Goal: Task Accomplishment & Management: Use online tool/utility

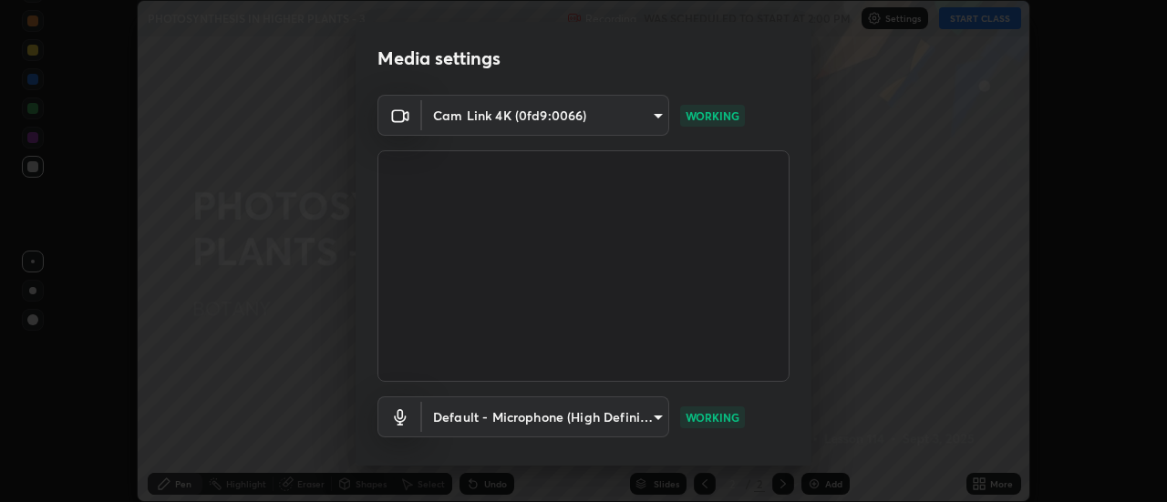
scroll to position [96, 0]
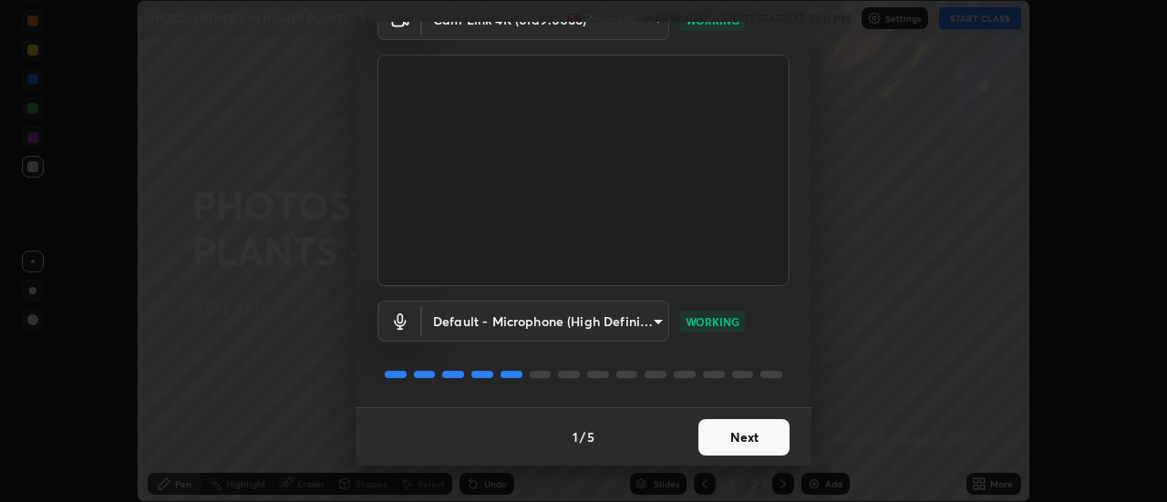
click at [743, 440] on button "Next" at bounding box center [743, 437] width 91 height 36
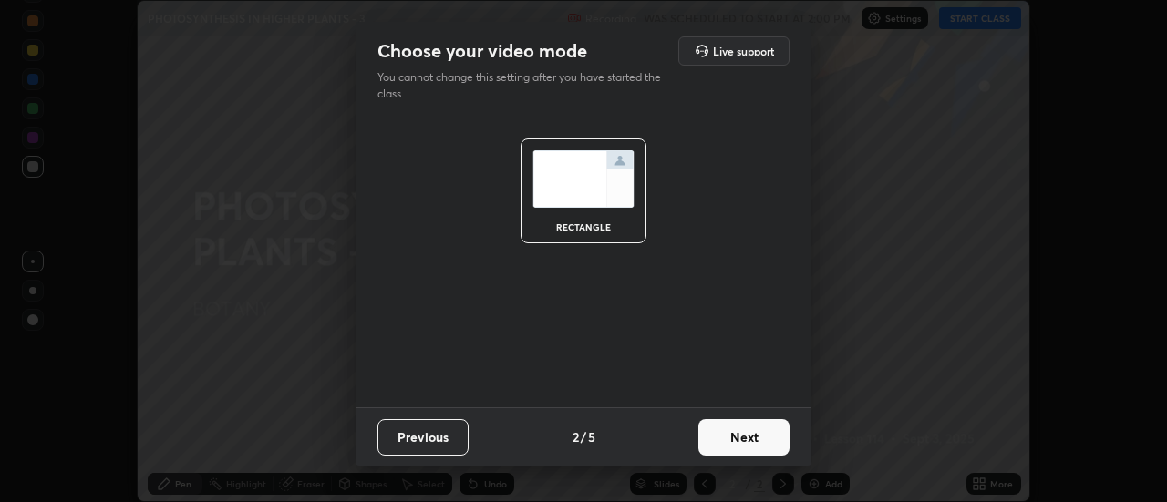
scroll to position [0, 0]
click at [748, 438] on button "Next" at bounding box center [743, 437] width 91 height 36
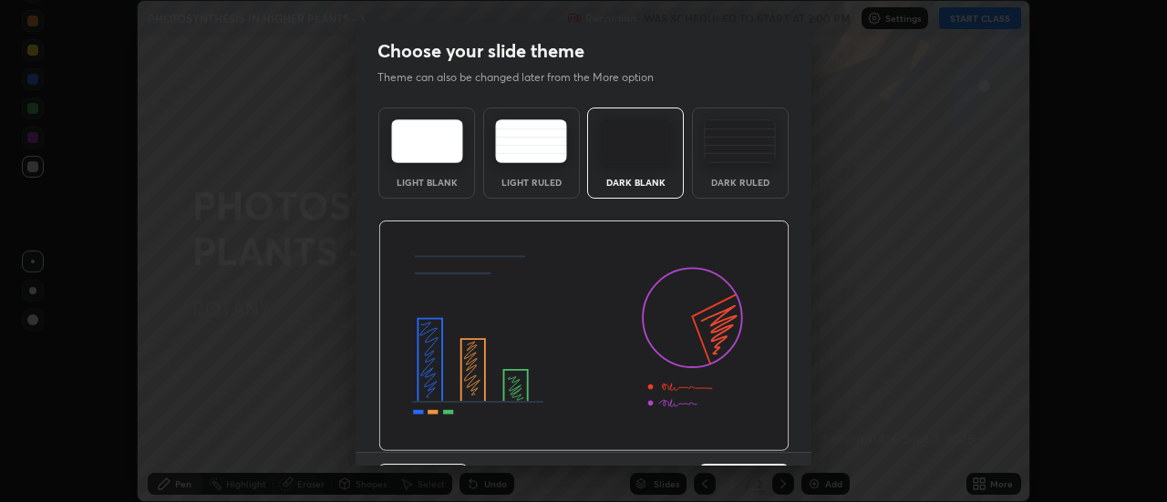
scroll to position [45, 0]
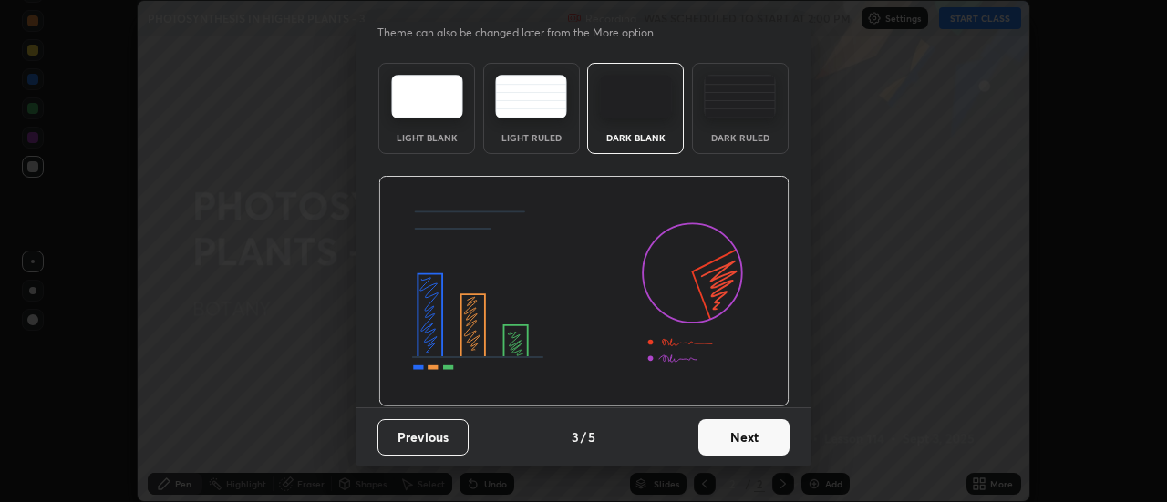
click at [745, 441] on button "Next" at bounding box center [743, 437] width 91 height 36
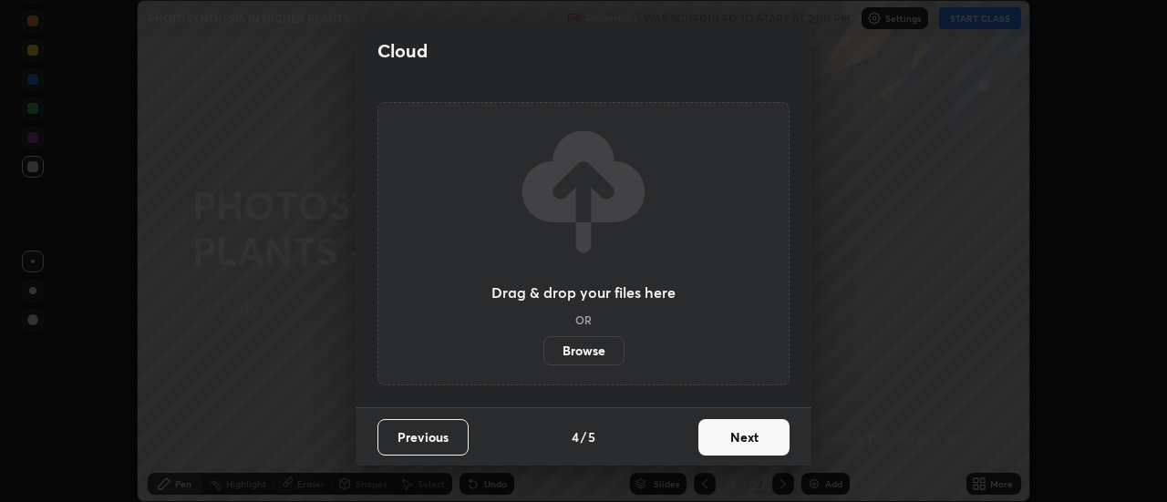
scroll to position [0, 0]
click at [748, 438] on button "Next" at bounding box center [743, 437] width 91 height 36
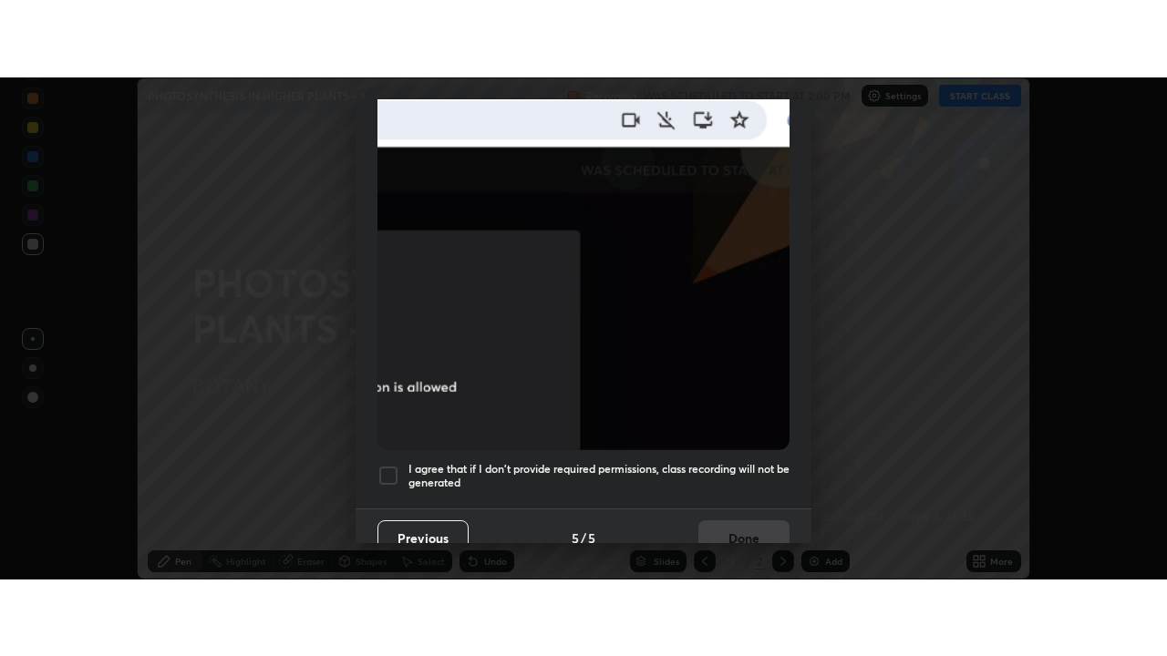
scroll to position [468, 0]
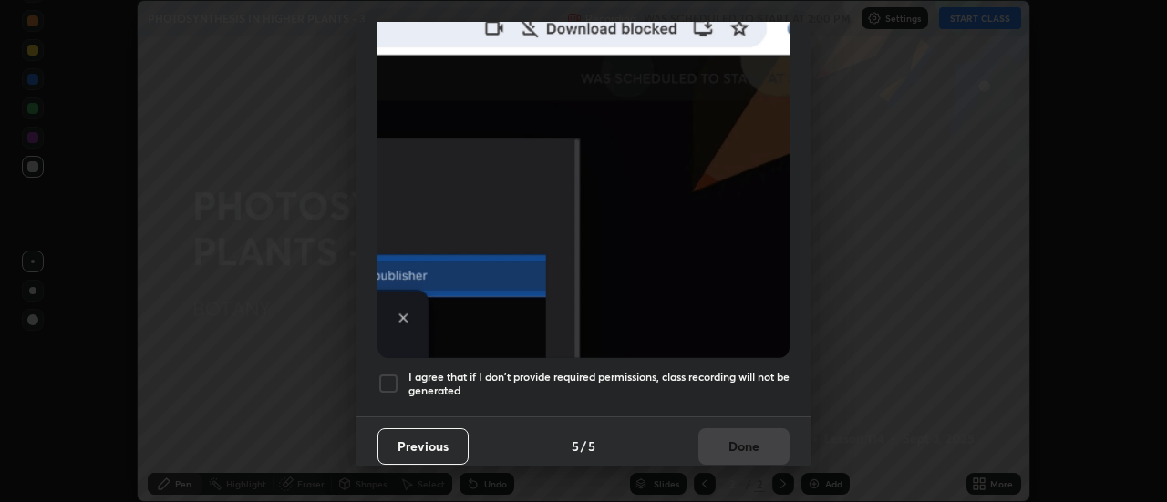
click at [395, 375] on div at bounding box center [388, 384] width 22 height 22
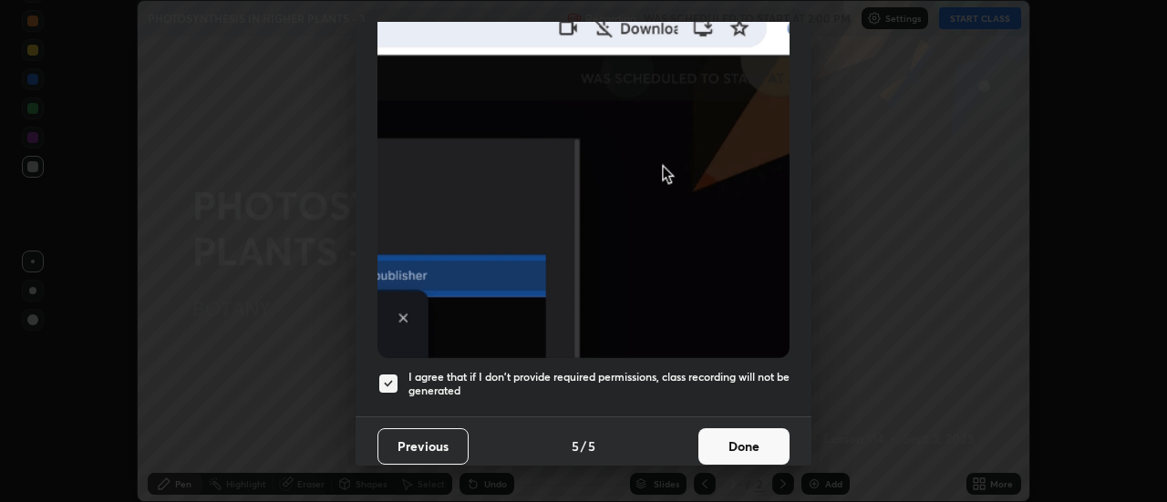
click at [739, 442] on button "Done" at bounding box center [743, 446] width 91 height 36
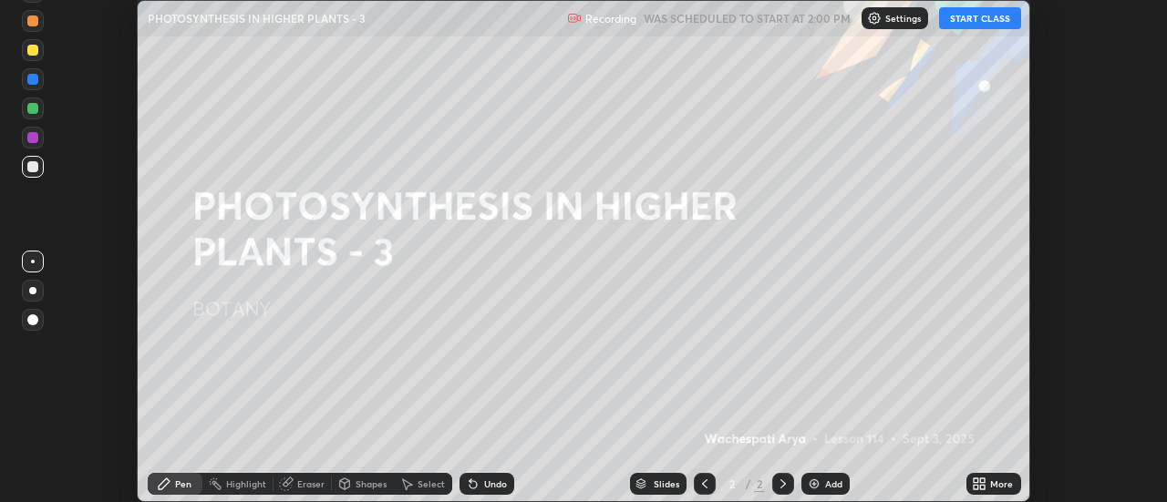
click at [978, 485] on icon at bounding box center [975, 487] width 5 height 5
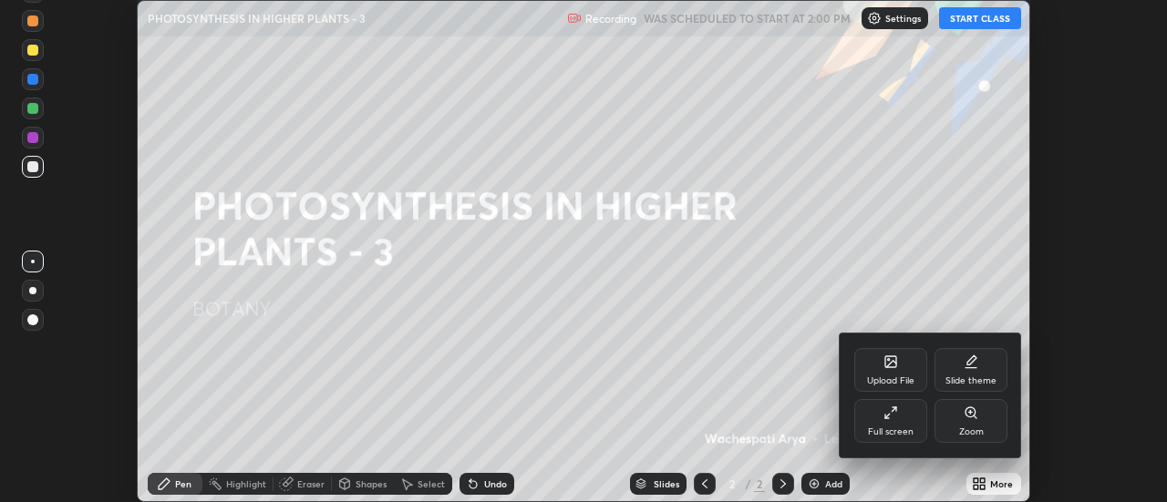
click at [894, 421] on div "Full screen" at bounding box center [890, 421] width 73 height 44
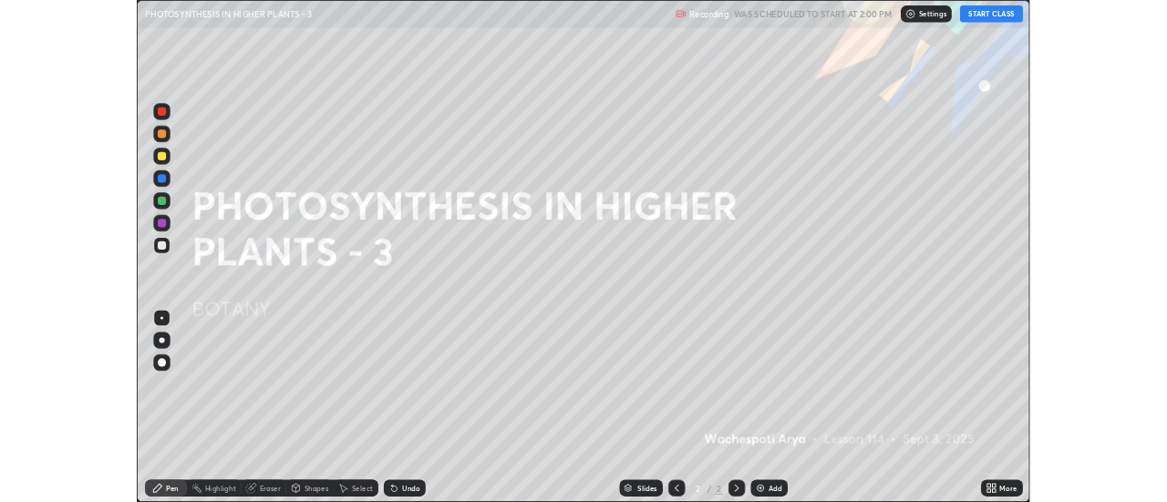
scroll to position [656, 1167]
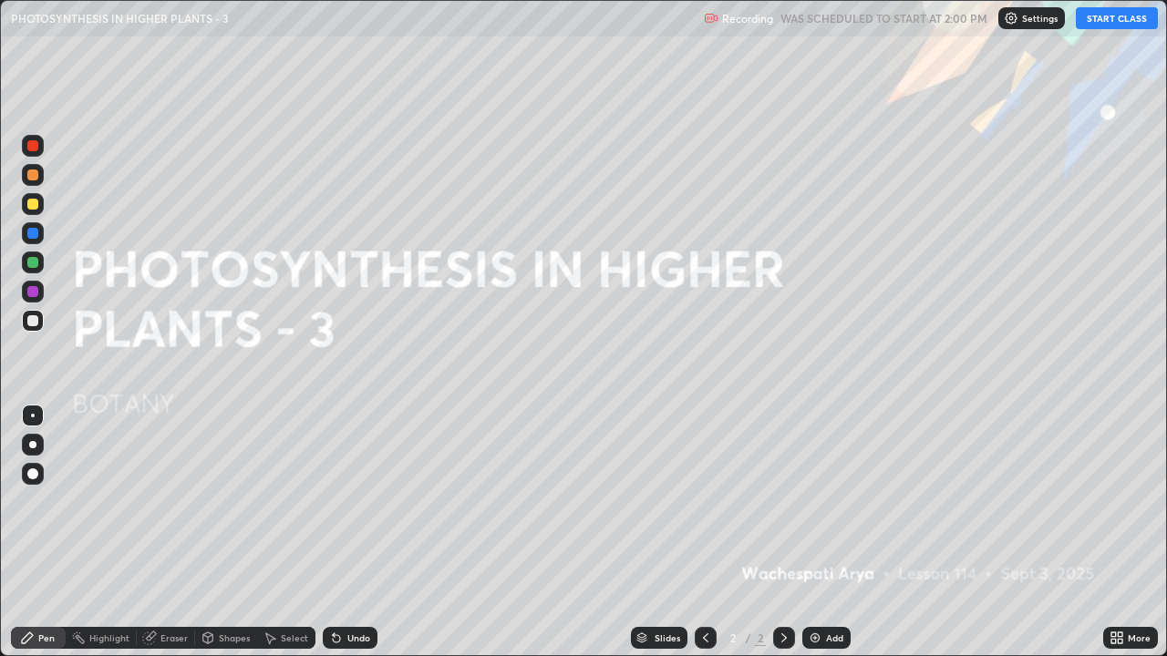
click at [1105, 23] on button "START CLASS" at bounding box center [1117, 18] width 82 height 22
click at [827, 501] on div "Add" at bounding box center [834, 637] width 17 height 9
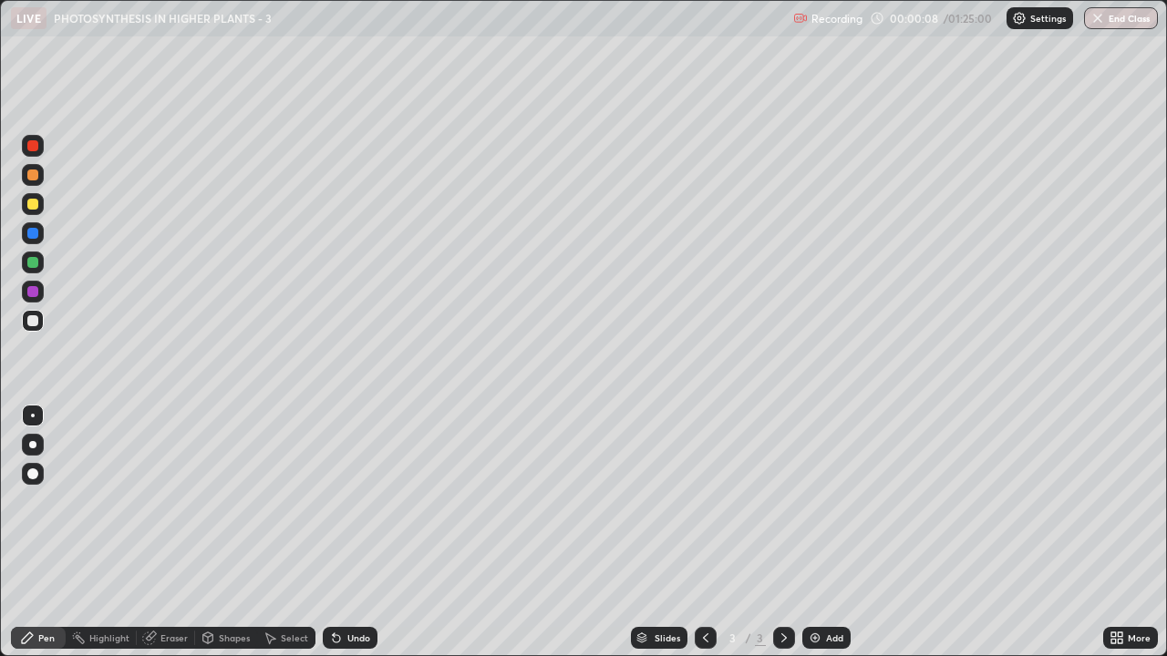
click at [36, 273] on div at bounding box center [33, 263] width 22 height 22
click at [33, 441] on div at bounding box center [32, 444] width 7 height 7
click at [176, 501] on div "Eraser" at bounding box center [173, 637] width 27 height 9
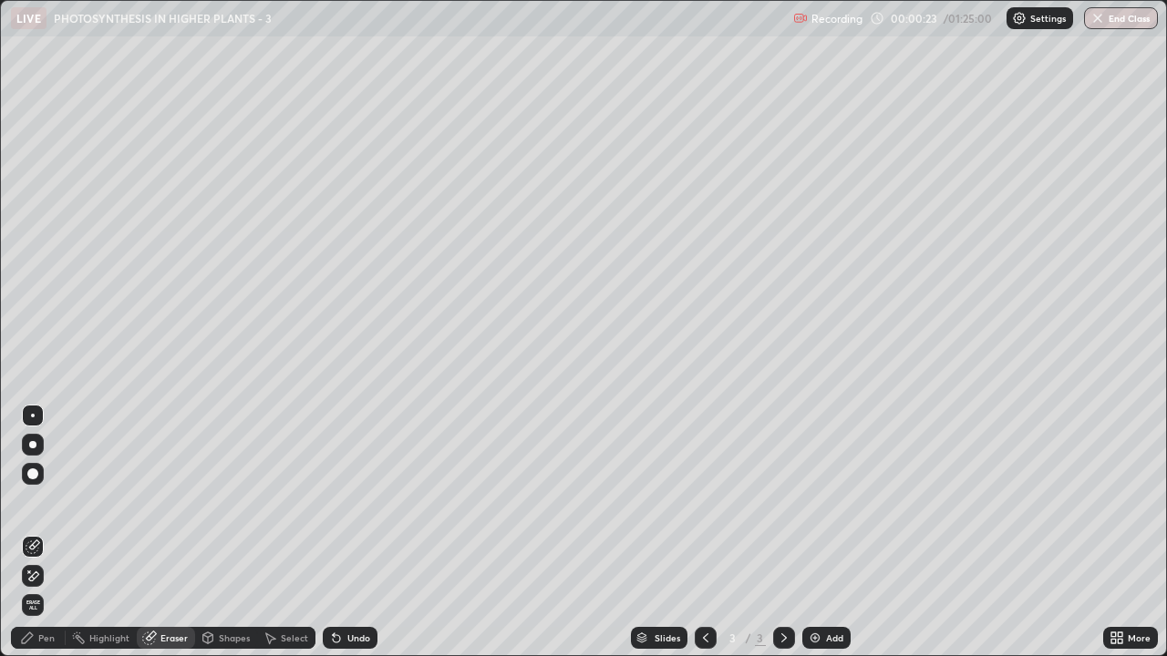
click at [53, 501] on div "Pen" at bounding box center [46, 637] width 16 height 9
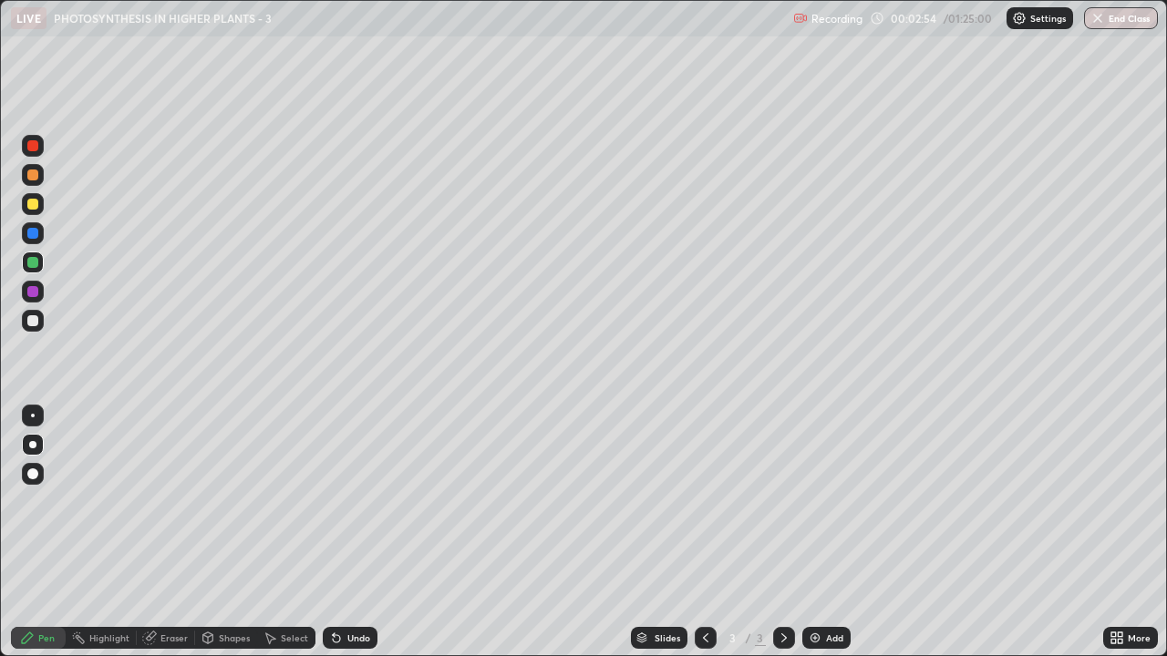
click at [32, 260] on div at bounding box center [32, 262] width 11 height 11
click at [36, 179] on div at bounding box center [32, 175] width 11 height 11
click at [275, 501] on icon at bounding box center [270, 638] width 15 height 15
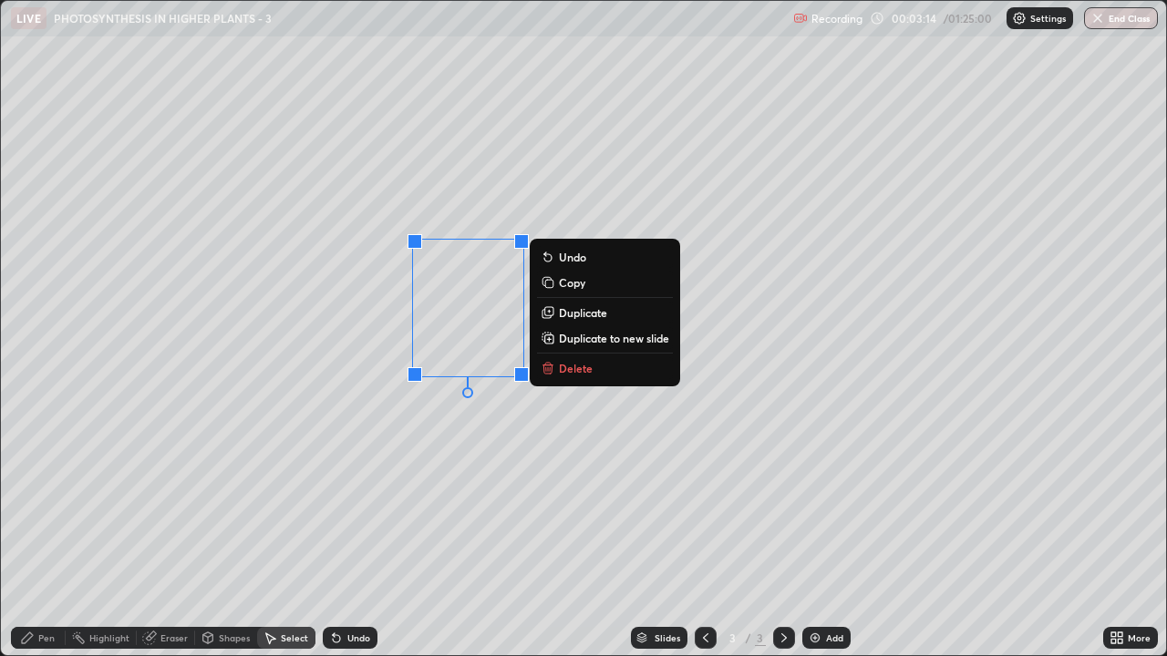
click at [592, 315] on p "Duplicate" at bounding box center [583, 312] width 48 height 15
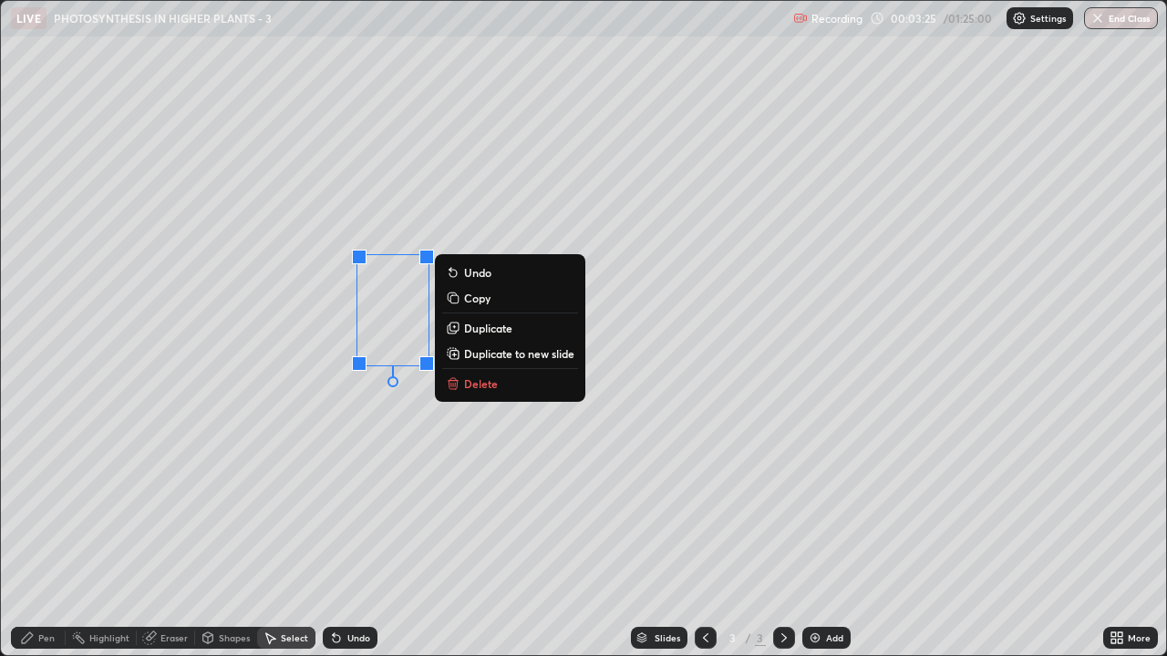
click at [510, 326] on p "Duplicate" at bounding box center [488, 328] width 48 height 15
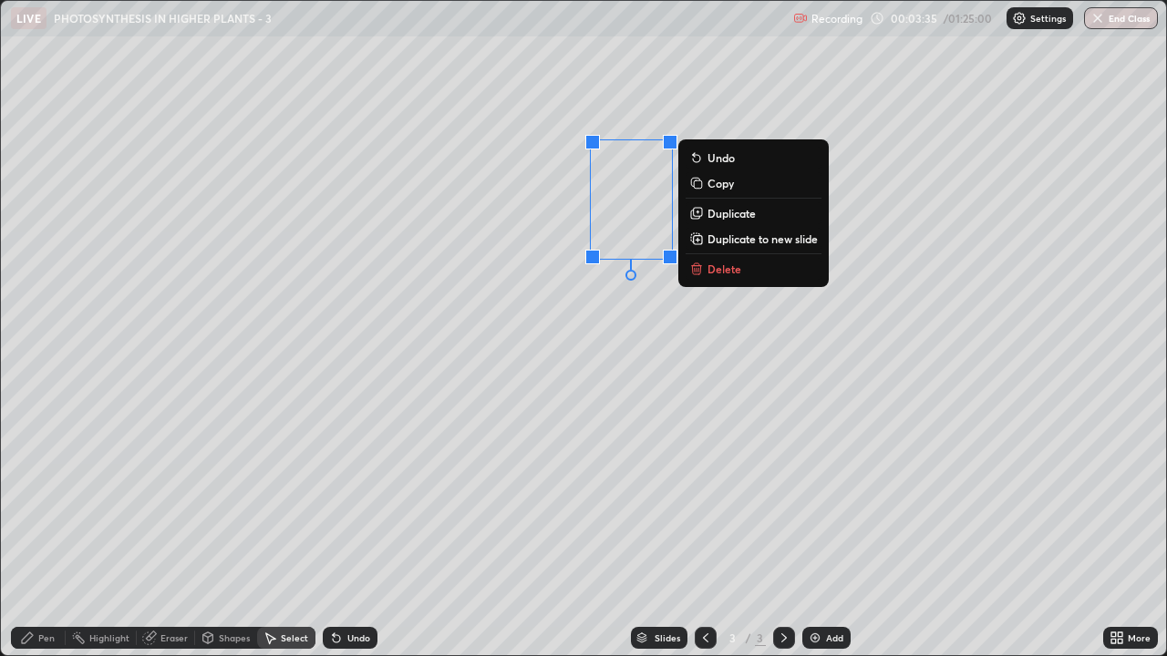
click at [551, 355] on div "0 ° Undo Copy Duplicate Duplicate to new slide Delete" at bounding box center [583, 328] width 1165 height 654
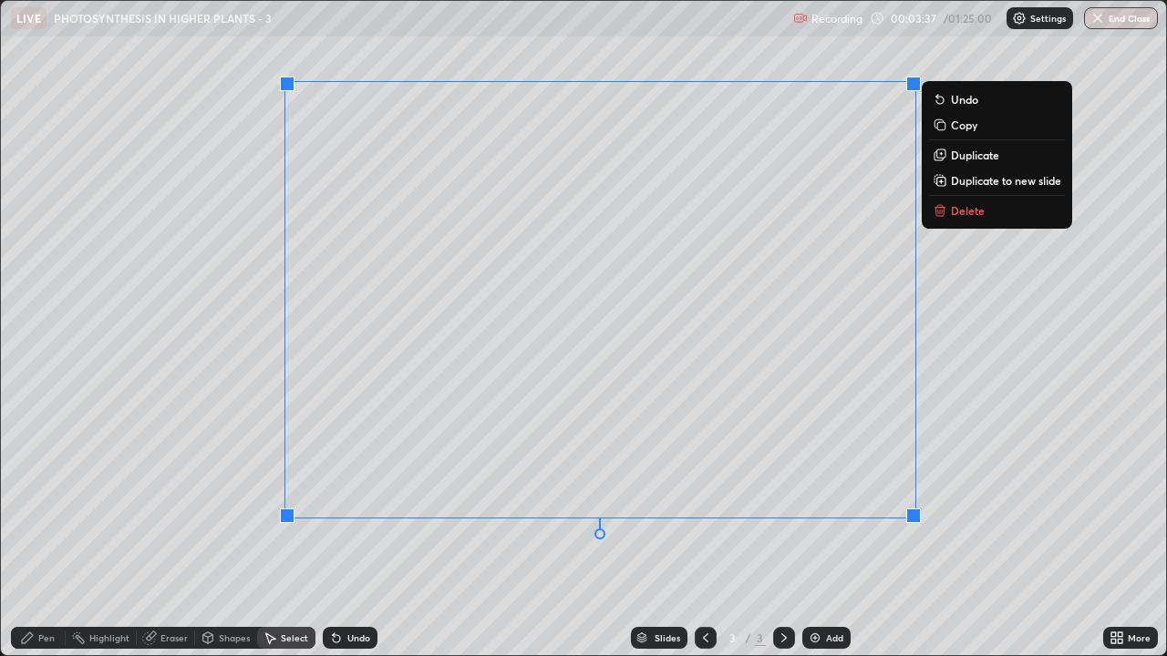
click at [177, 346] on div "0 ° Undo Copy Duplicate Duplicate to new slide Delete" at bounding box center [583, 328] width 1165 height 654
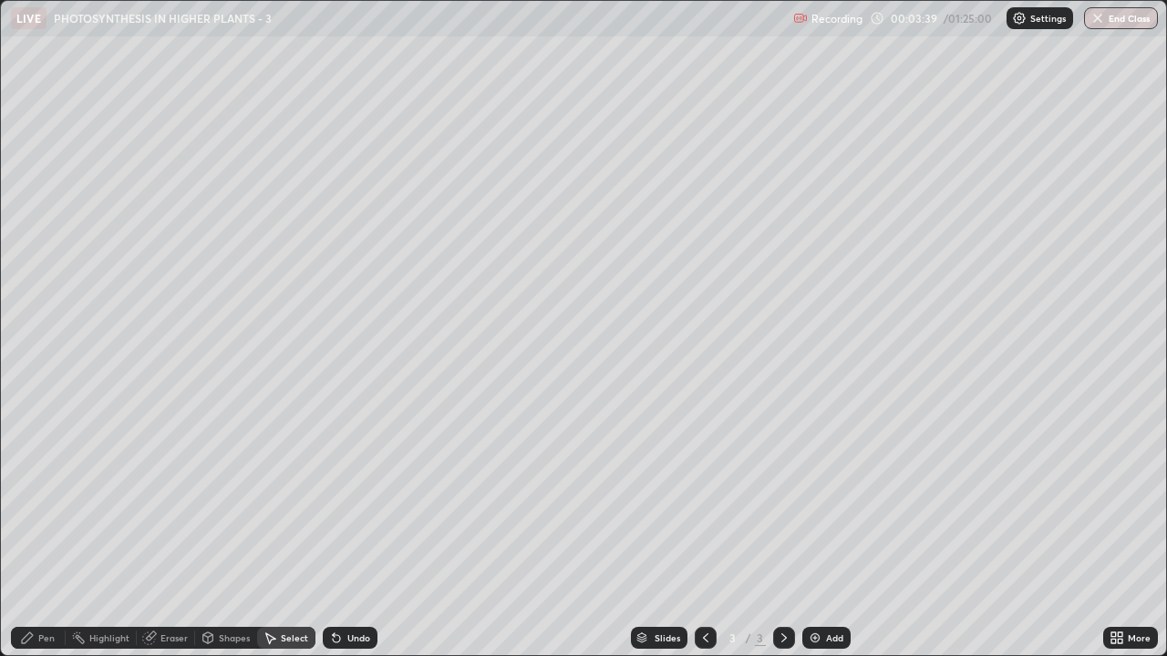
click at [41, 501] on div "Pen" at bounding box center [38, 638] width 55 height 22
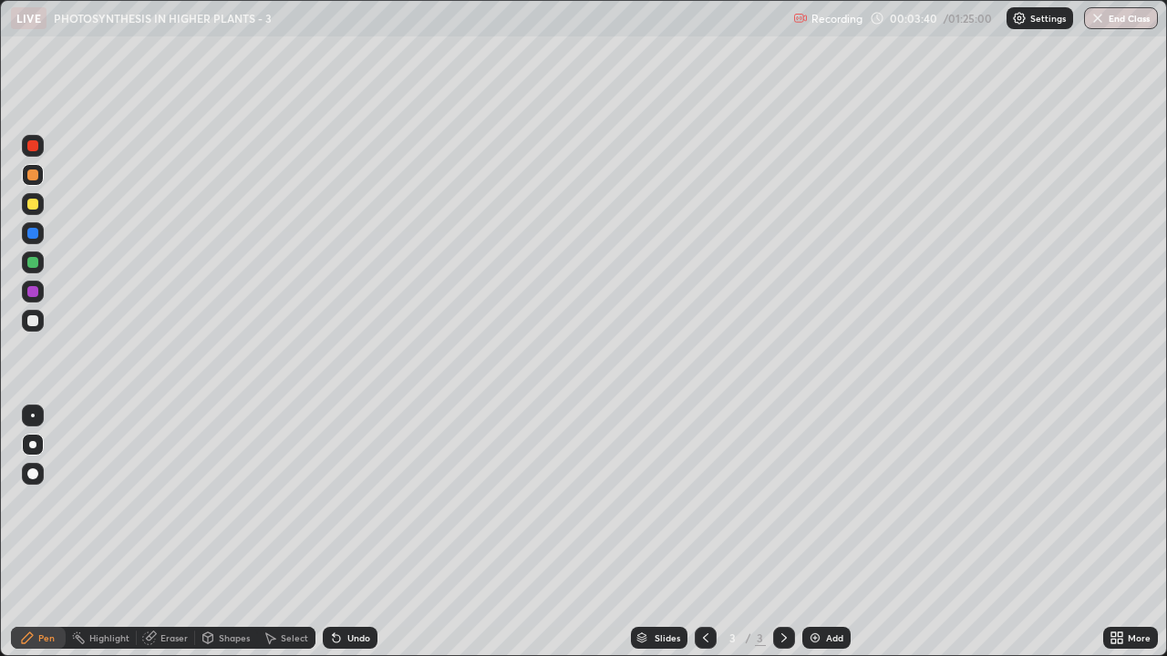
click at [29, 170] on div at bounding box center [32, 175] width 11 height 11
click at [36, 180] on div at bounding box center [32, 175] width 11 height 11
click at [32, 179] on div at bounding box center [32, 175] width 11 height 11
click at [30, 206] on div at bounding box center [32, 204] width 11 height 11
click at [29, 323] on div at bounding box center [32, 320] width 11 height 11
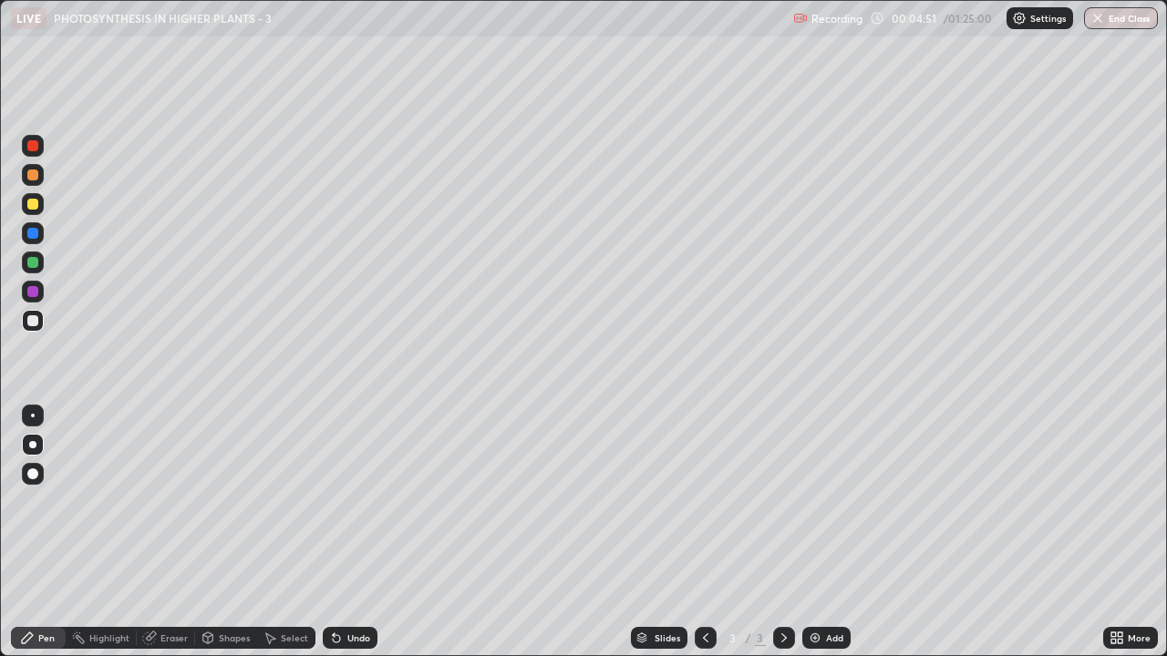
click at [32, 176] on div at bounding box center [32, 175] width 11 height 11
click at [28, 288] on div at bounding box center [32, 291] width 11 height 11
click at [34, 149] on div at bounding box center [32, 145] width 11 height 11
click at [28, 318] on div at bounding box center [32, 320] width 11 height 11
click at [30, 296] on div at bounding box center [32, 291] width 11 height 11
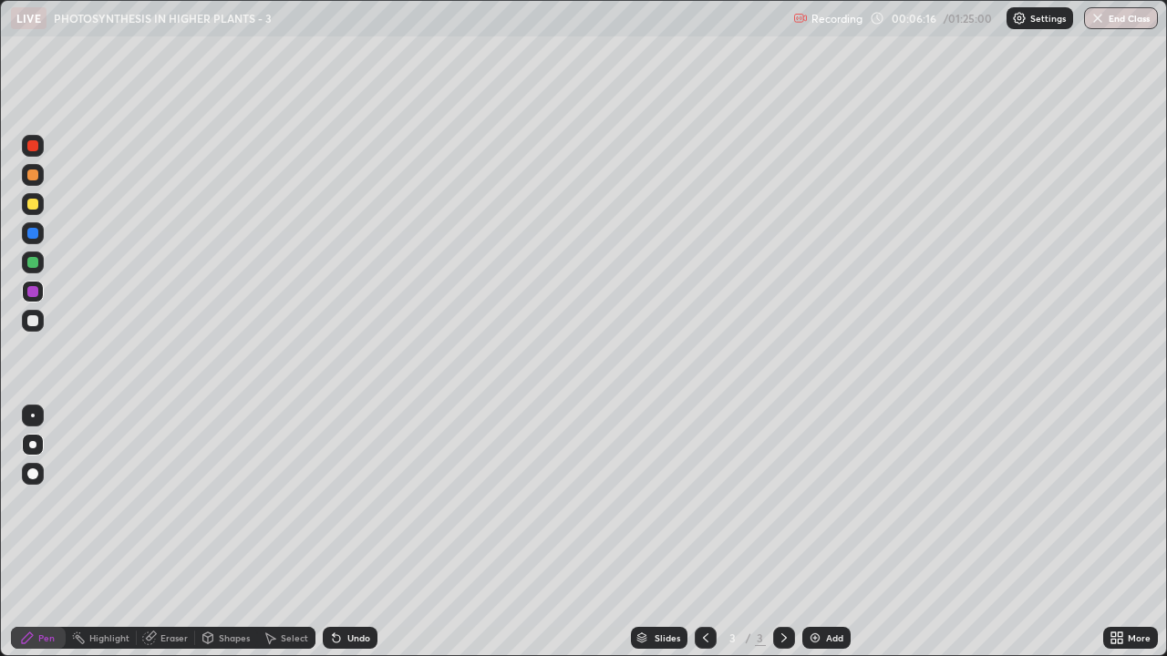
click at [816, 501] on img at bounding box center [815, 638] width 15 height 15
click at [339, 501] on icon at bounding box center [336, 638] width 15 height 15
click at [30, 266] on div at bounding box center [32, 262] width 11 height 11
click at [34, 203] on div at bounding box center [32, 204] width 11 height 11
click at [705, 501] on div at bounding box center [706, 638] width 22 height 22
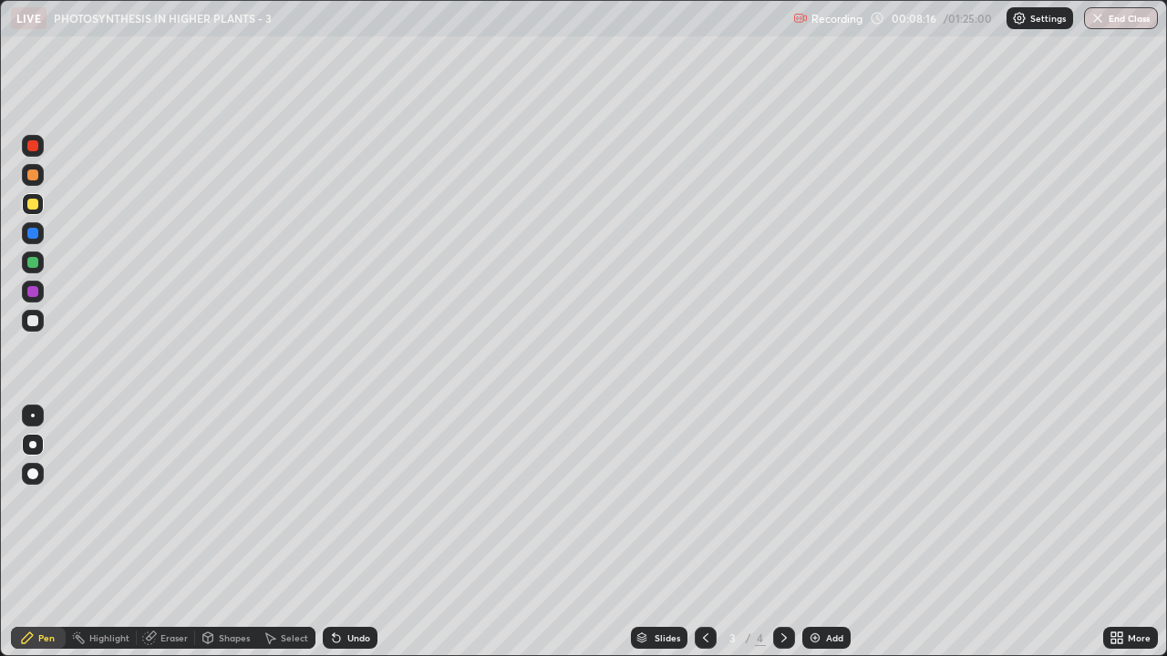
click at [773, 501] on div at bounding box center [784, 638] width 22 height 22
click at [42, 501] on div "Pen" at bounding box center [46, 637] width 16 height 9
click at [32, 296] on div at bounding box center [32, 291] width 11 height 11
click at [695, 501] on div at bounding box center [706, 638] width 22 height 22
click at [826, 501] on div "Add" at bounding box center [834, 637] width 17 height 9
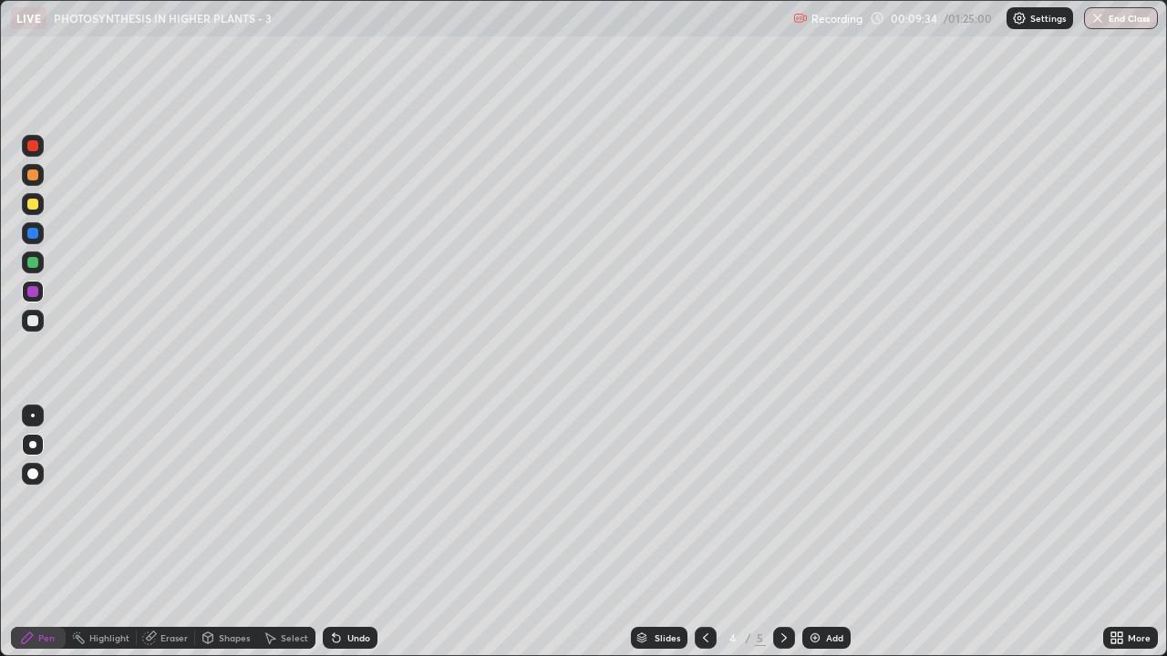
click at [33, 173] on div at bounding box center [32, 175] width 11 height 11
click at [105, 501] on div "Highlight" at bounding box center [109, 637] width 40 height 9
click at [31, 501] on icon at bounding box center [33, 576] width 15 height 15
click at [43, 501] on div "Pen" at bounding box center [46, 637] width 16 height 9
click at [29, 211] on div at bounding box center [33, 204] width 22 height 22
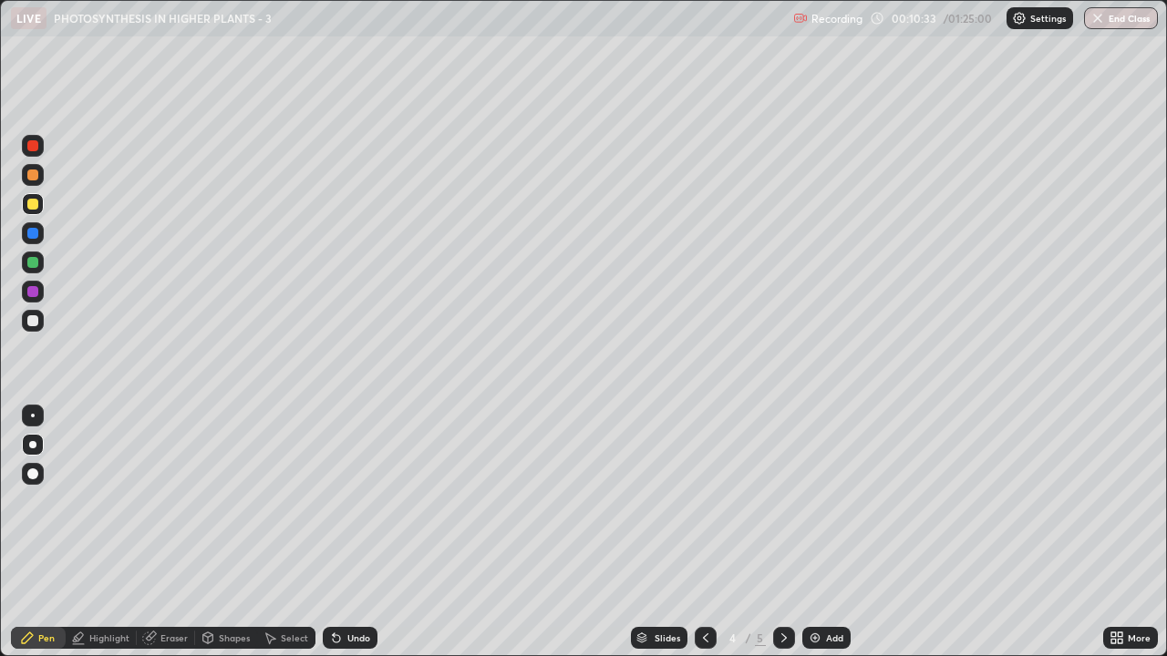
click at [30, 323] on div at bounding box center [32, 320] width 11 height 11
click at [33, 293] on div at bounding box center [32, 291] width 11 height 11
click at [41, 324] on div at bounding box center [33, 321] width 22 height 22
click at [39, 173] on div at bounding box center [33, 175] width 22 height 22
click at [31, 322] on div at bounding box center [32, 320] width 11 height 11
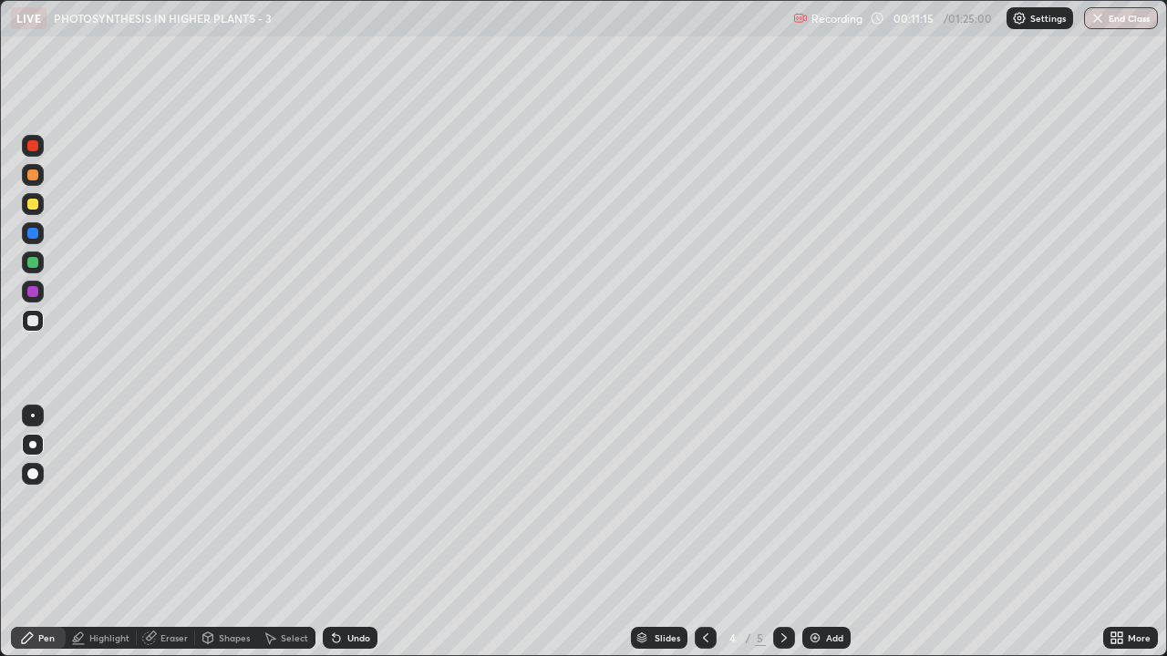
click at [30, 228] on div at bounding box center [32, 233] width 11 height 11
click at [704, 501] on icon at bounding box center [705, 638] width 15 height 15
click at [25, 211] on div at bounding box center [33, 204] width 22 height 22
click at [358, 501] on div "Undo" at bounding box center [358, 637] width 23 height 9
click at [359, 501] on div "Undo" at bounding box center [358, 637] width 23 height 9
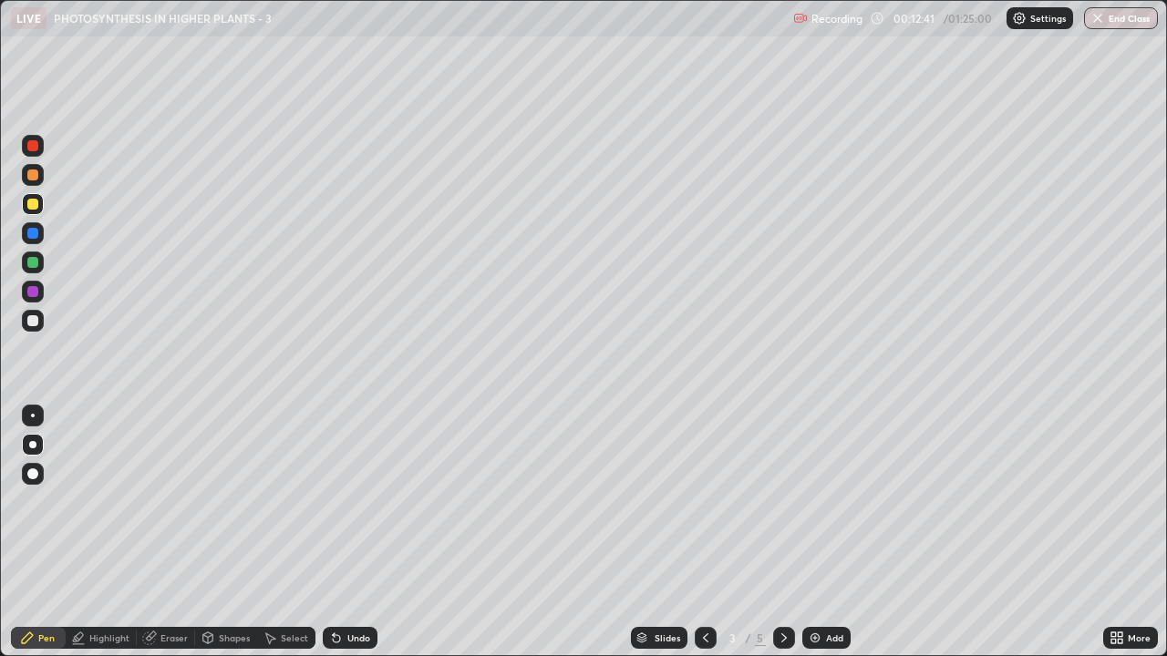
click at [36, 153] on div at bounding box center [33, 146] width 22 height 22
click at [31, 237] on div at bounding box center [32, 233] width 11 height 11
click at [30, 175] on div at bounding box center [32, 175] width 11 height 11
click at [1129, 501] on div "More" at bounding box center [1138, 637] width 23 height 9
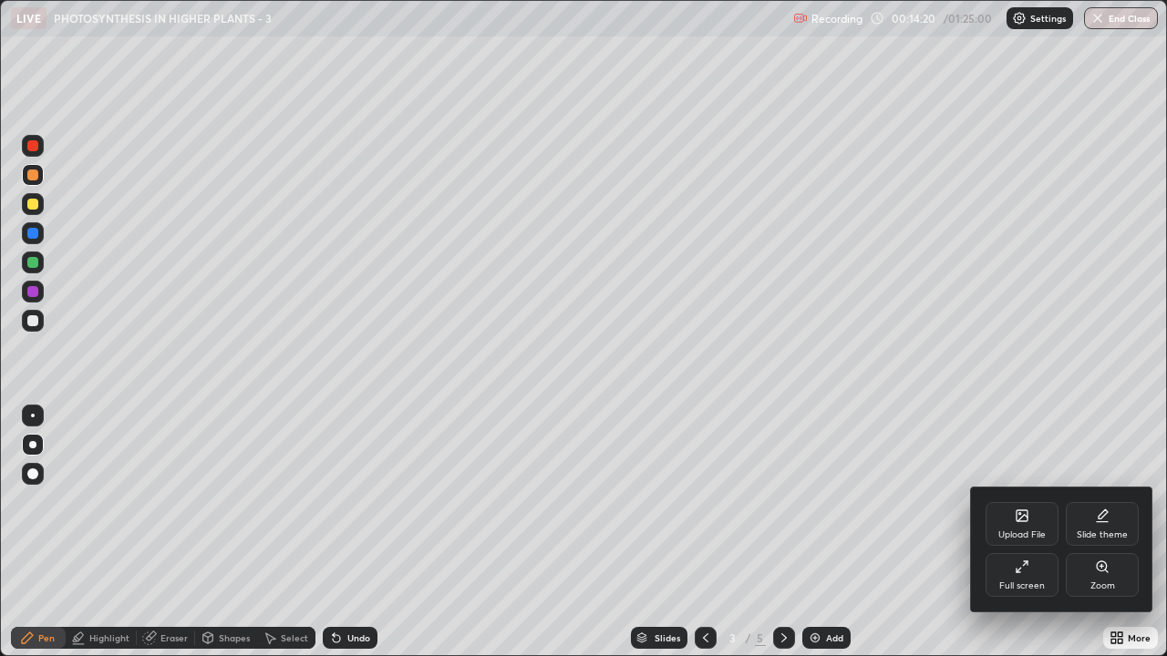
click at [1023, 501] on div "Full screen" at bounding box center [1022, 586] width 46 height 9
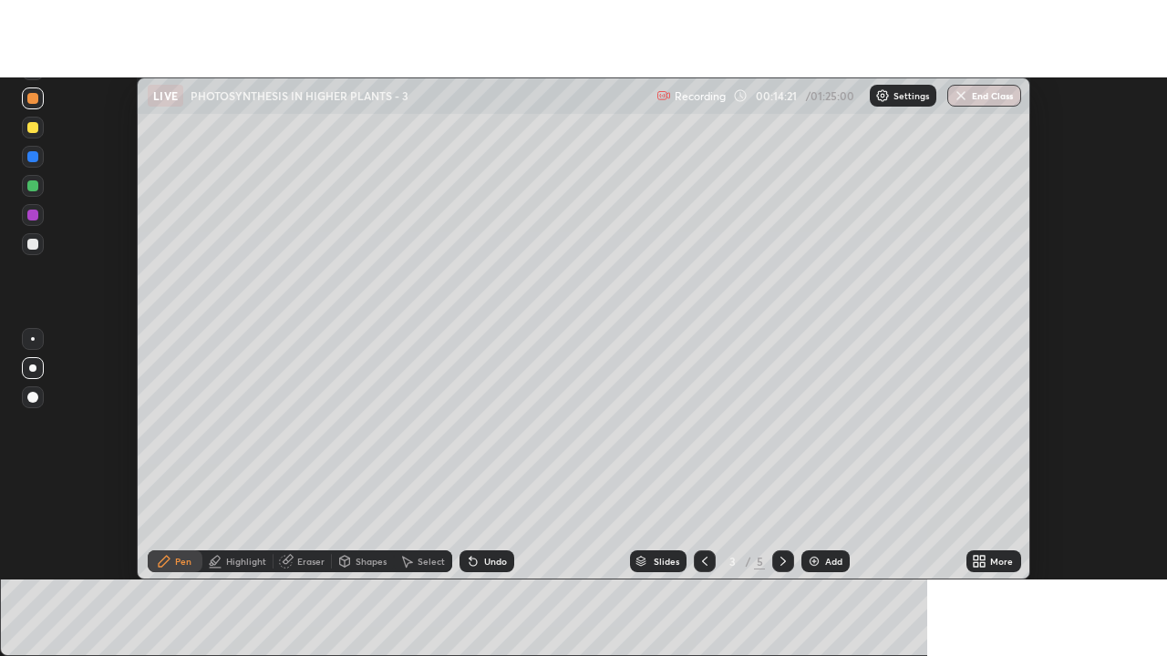
scroll to position [90645, 89981]
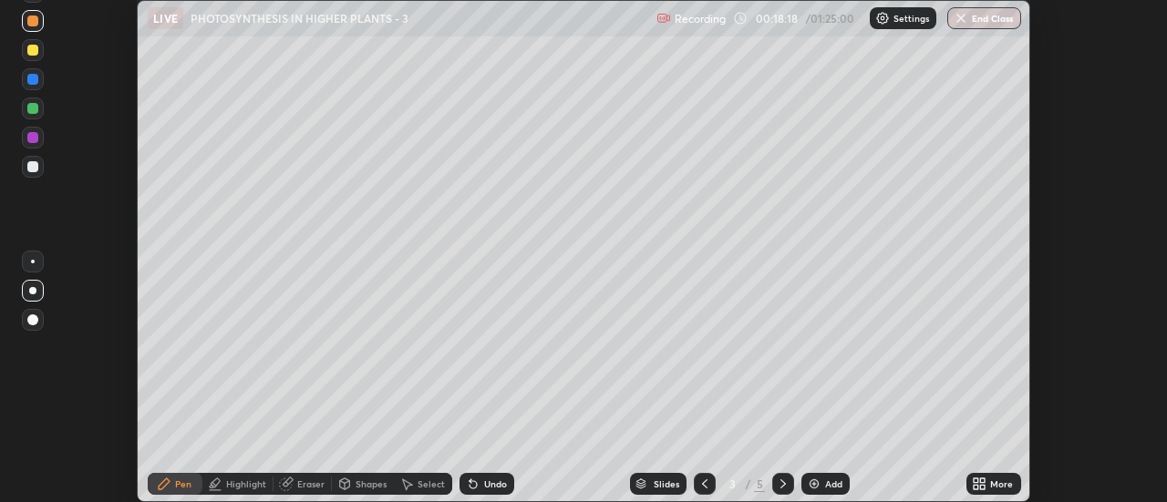
click at [977, 487] on icon at bounding box center [975, 487] width 5 height 5
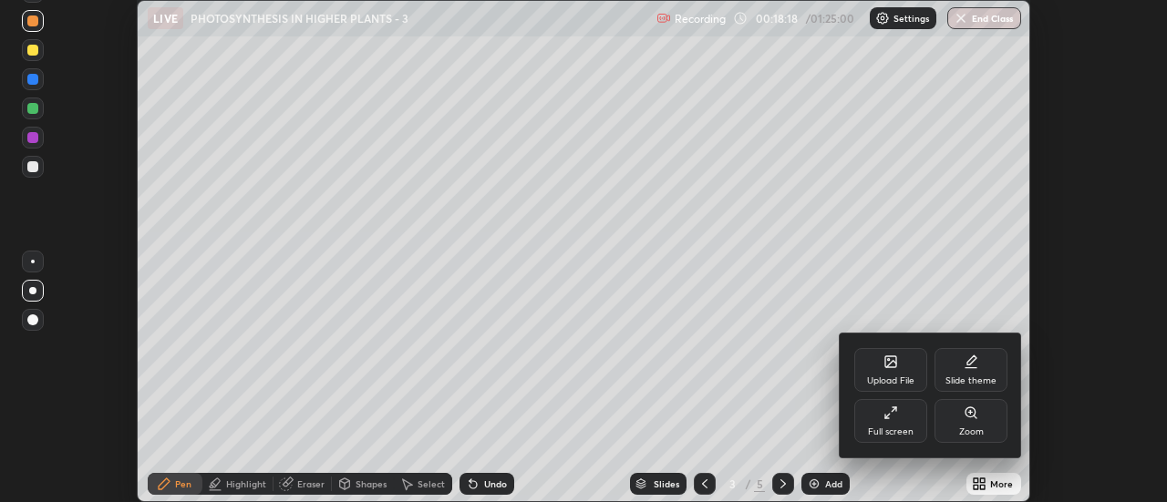
click at [879, 414] on div "Full screen" at bounding box center [890, 421] width 73 height 44
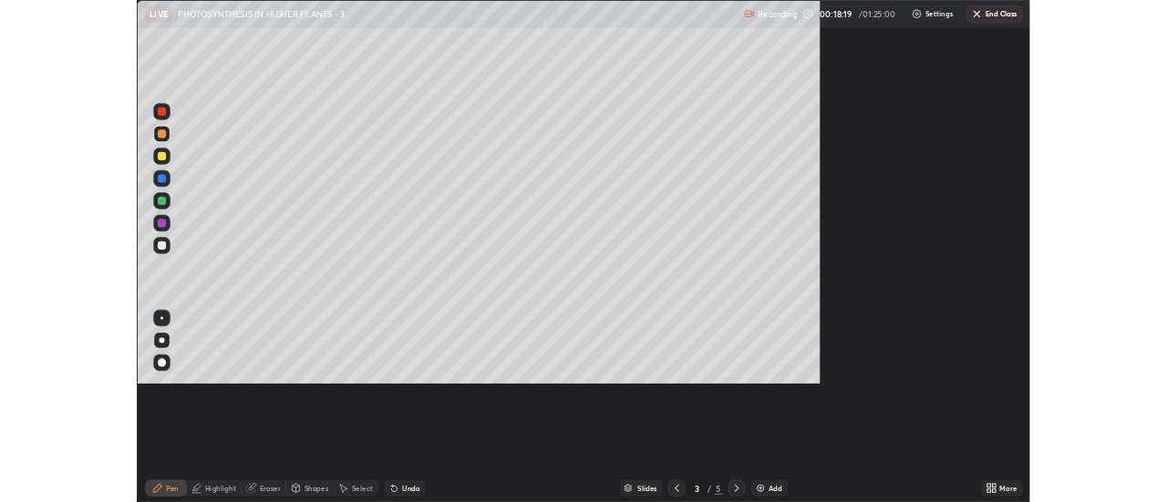
scroll to position [656, 1167]
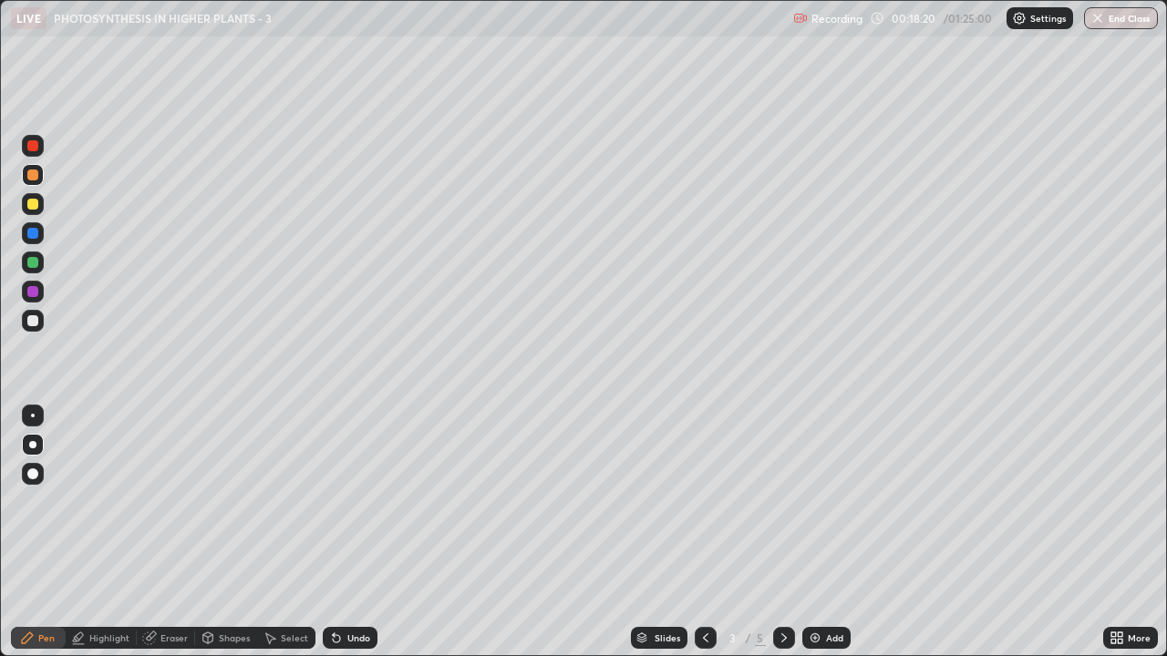
click at [819, 501] on img at bounding box center [815, 638] width 15 height 15
click at [33, 176] on div at bounding box center [32, 175] width 11 height 11
click at [354, 501] on div "Undo" at bounding box center [358, 637] width 23 height 9
click at [33, 176] on div at bounding box center [32, 175] width 11 height 11
click at [33, 479] on div at bounding box center [32, 473] width 11 height 11
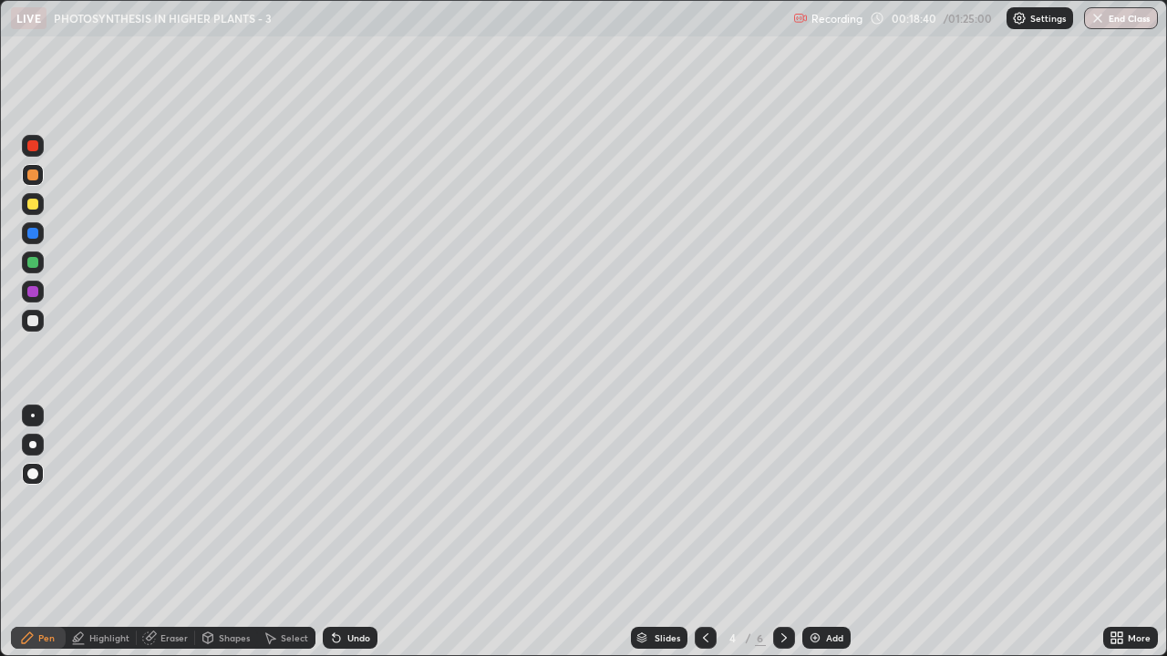
click at [31, 213] on div at bounding box center [33, 204] width 22 height 22
click at [33, 327] on div at bounding box center [33, 321] width 22 height 22
click at [27, 204] on div at bounding box center [32, 204] width 11 height 11
click at [35, 324] on div at bounding box center [32, 320] width 11 height 11
click at [36, 202] on div at bounding box center [32, 204] width 11 height 11
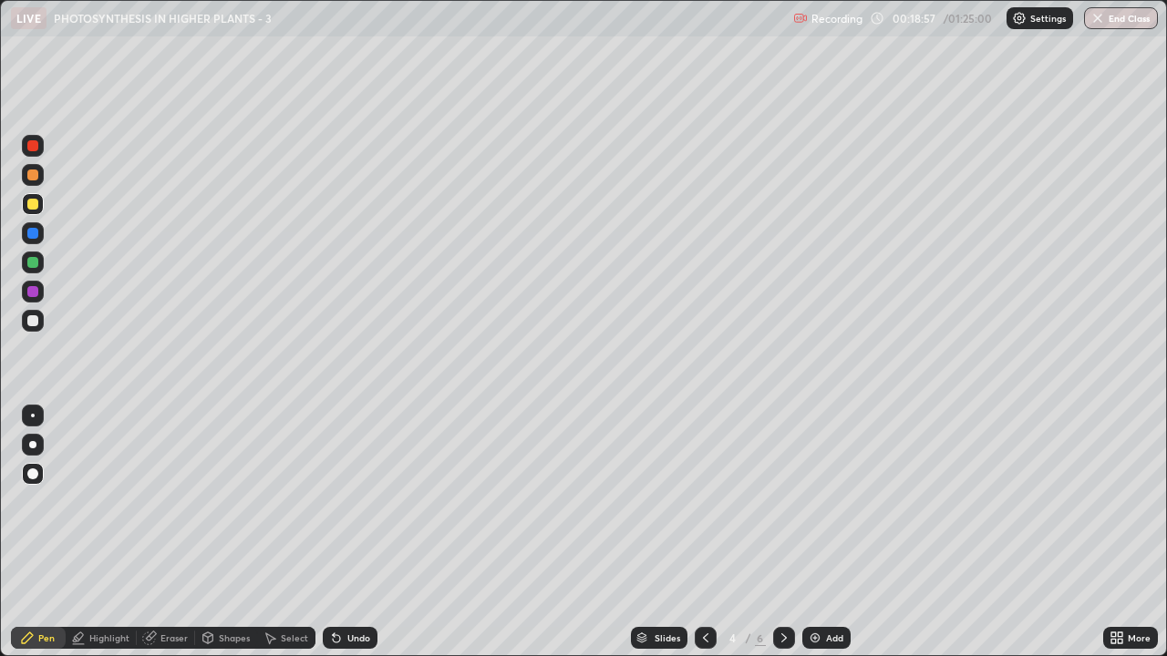
click at [34, 324] on div at bounding box center [32, 320] width 11 height 11
click at [36, 442] on div at bounding box center [32, 444] width 7 height 7
click at [33, 292] on div at bounding box center [32, 291] width 11 height 11
click at [37, 179] on div at bounding box center [33, 175] width 22 height 22
click at [33, 322] on div at bounding box center [32, 320] width 11 height 11
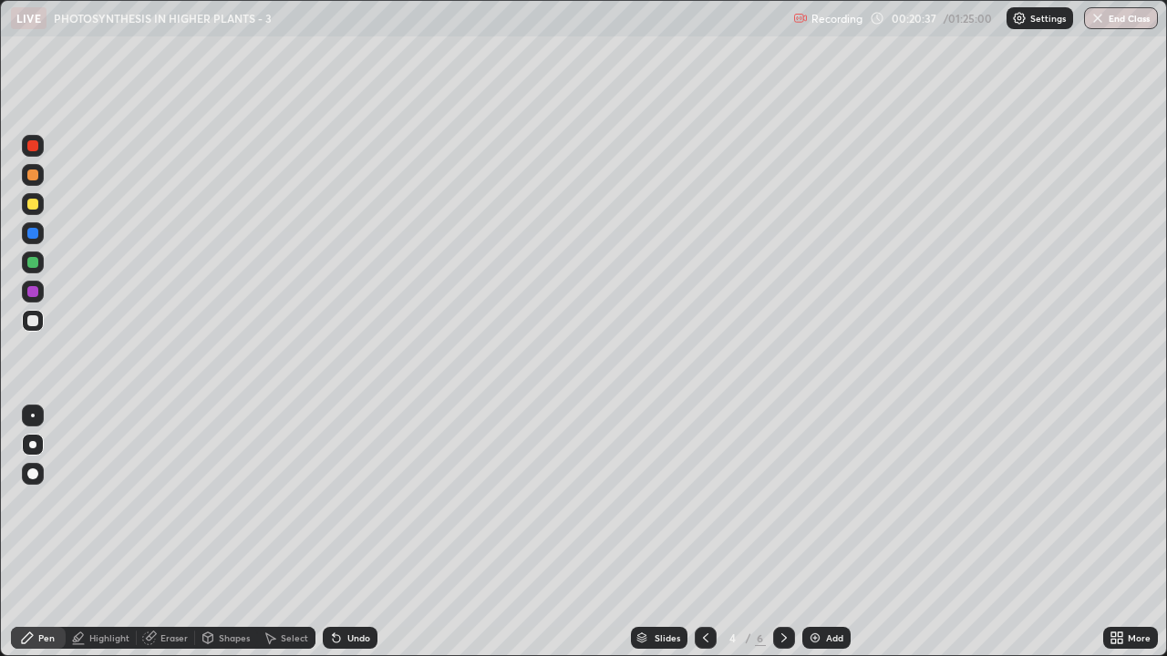
click at [31, 291] on div at bounding box center [32, 291] width 11 height 11
click at [827, 501] on div "Add" at bounding box center [834, 637] width 17 height 9
click at [29, 182] on div at bounding box center [33, 175] width 22 height 22
click at [32, 264] on div at bounding box center [32, 262] width 11 height 11
click at [35, 232] on div at bounding box center [32, 233] width 11 height 11
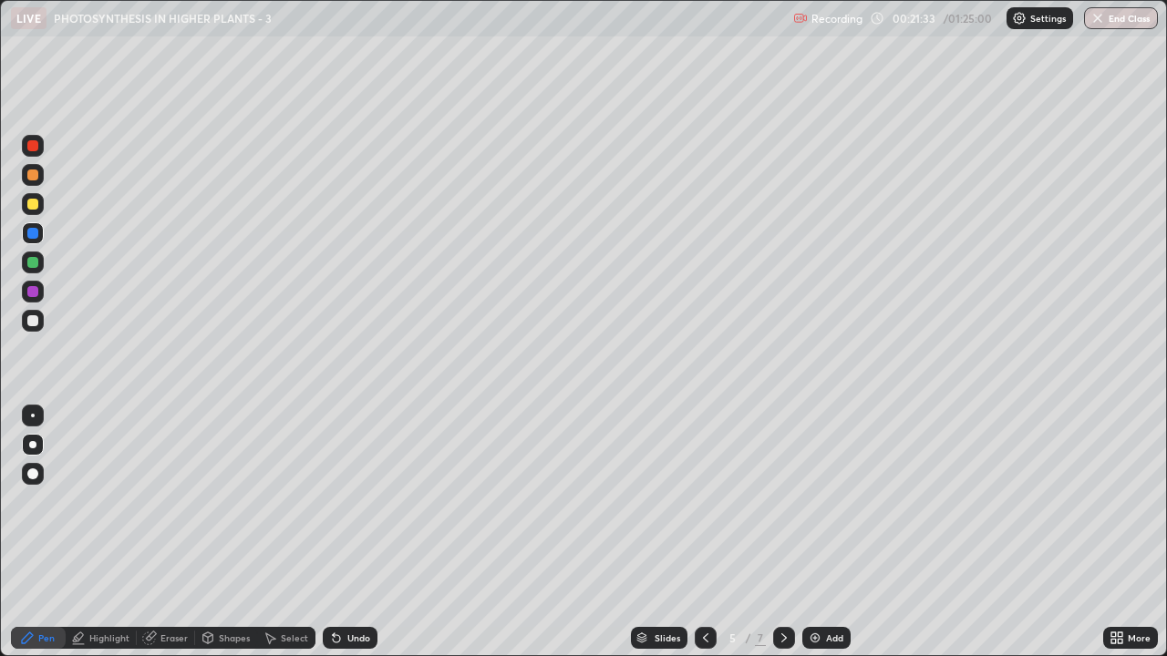
click at [32, 294] on div at bounding box center [32, 291] width 11 height 11
click at [34, 206] on div at bounding box center [32, 204] width 11 height 11
click at [33, 237] on div at bounding box center [32, 233] width 11 height 11
click at [34, 265] on div at bounding box center [32, 262] width 11 height 11
click at [35, 296] on div at bounding box center [32, 291] width 11 height 11
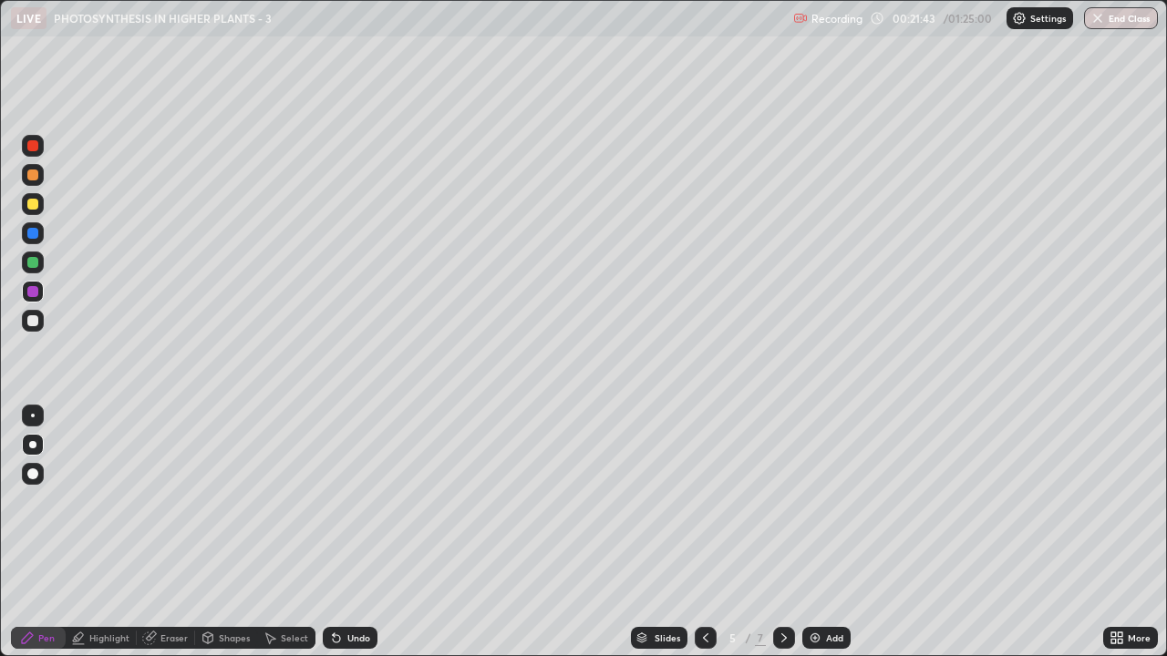
click at [36, 149] on div at bounding box center [32, 145] width 11 height 11
click at [33, 293] on div at bounding box center [32, 291] width 11 height 11
click at [31, 178] on div at bounding box center [32, 175] width 11 height 11
click at [29, 322] on div at bounding box center [32, 320] width 11 height 11
click at [27, 331] on div at bounding box center [33, 321] width 22 height 22
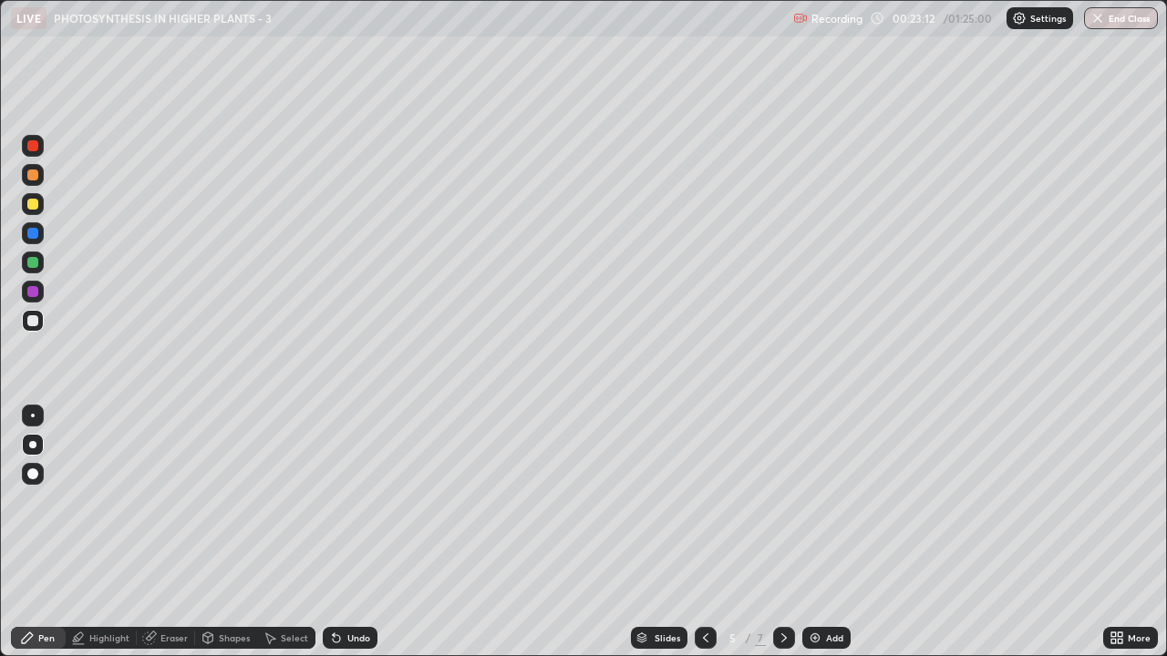
click at [32, 149] on div at bounding box center [32, 145] width 11 height 11
click at [1119, 501] on icon at bounding box center [1119, 635] width 5 height 5
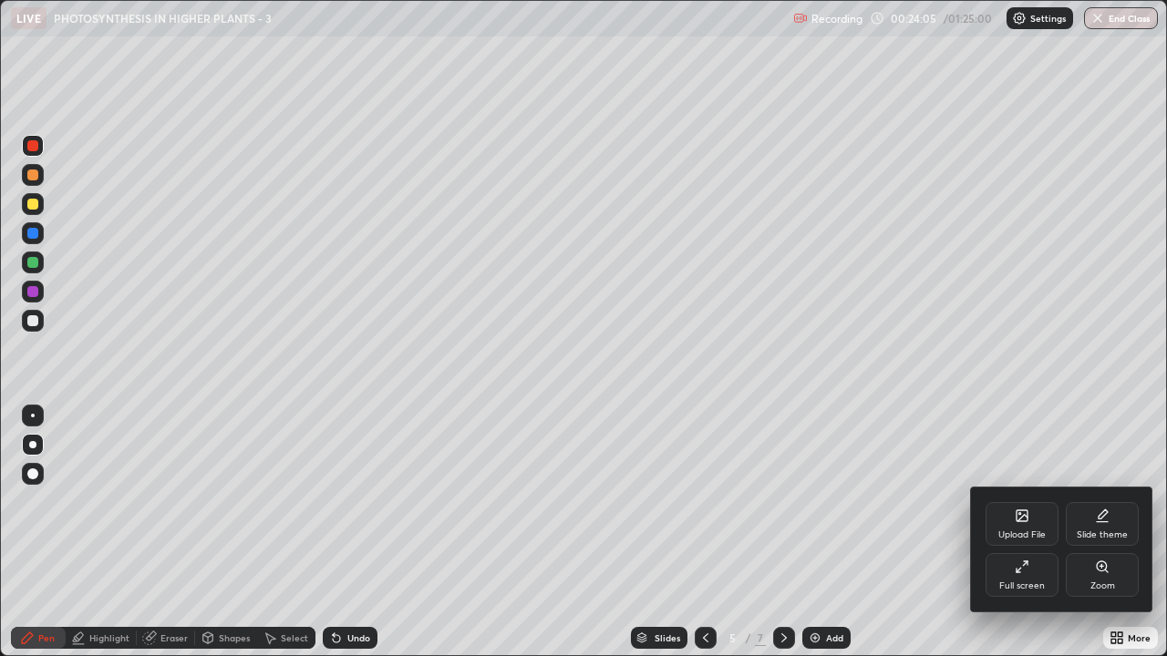
click at [1033, 501] on div "Full screen" at bounding box center [1021, 575] width 73 height 44
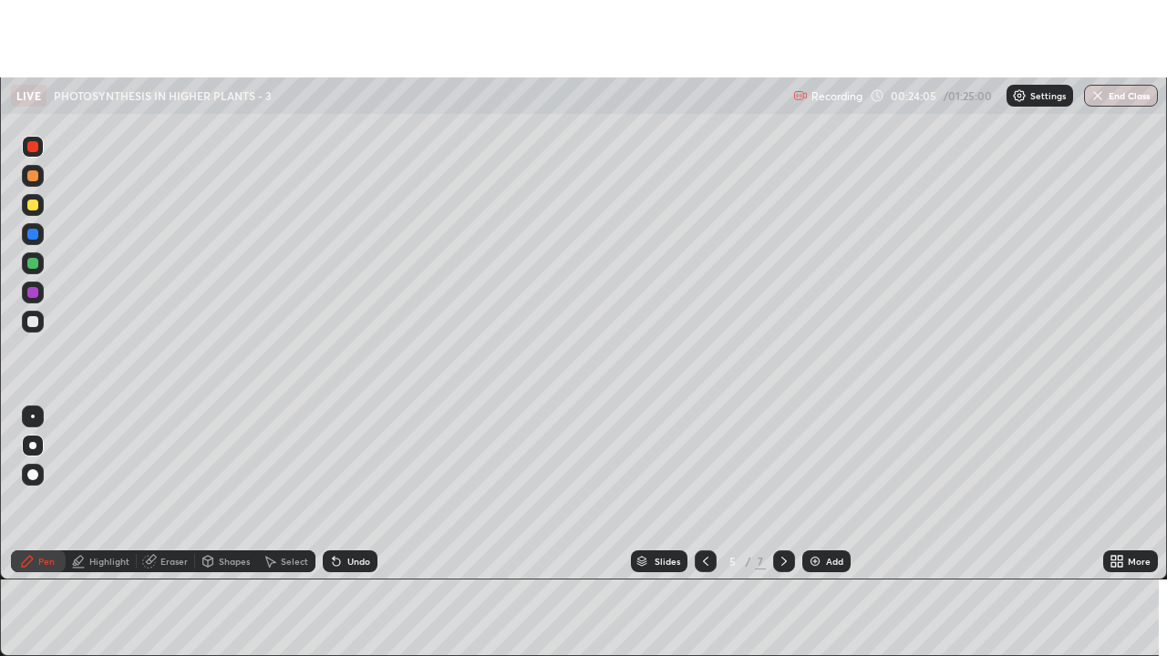
scroll to position [90645, 89981]
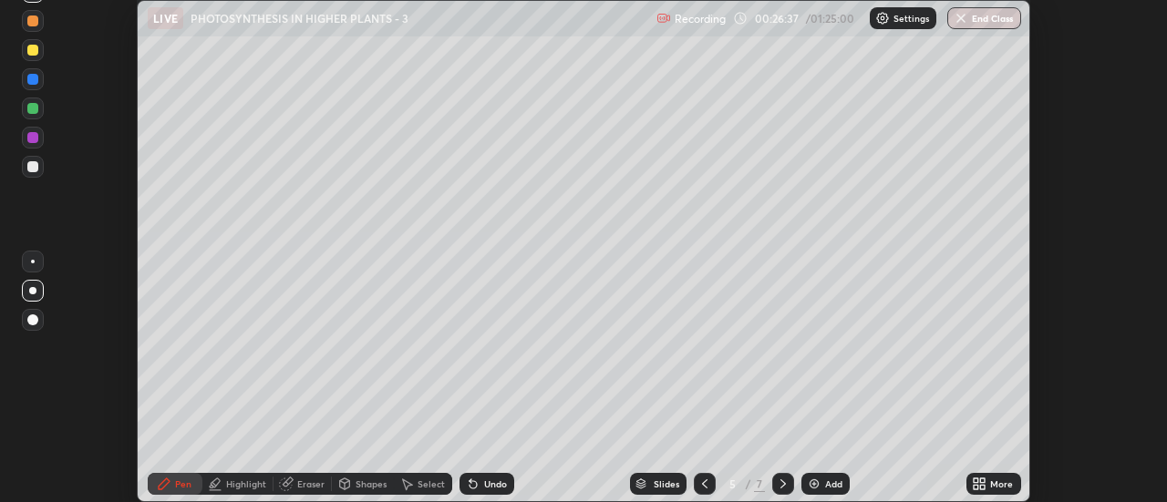
click at [983, 485] on icon at bounding box center [983, 487] width 5 height 5
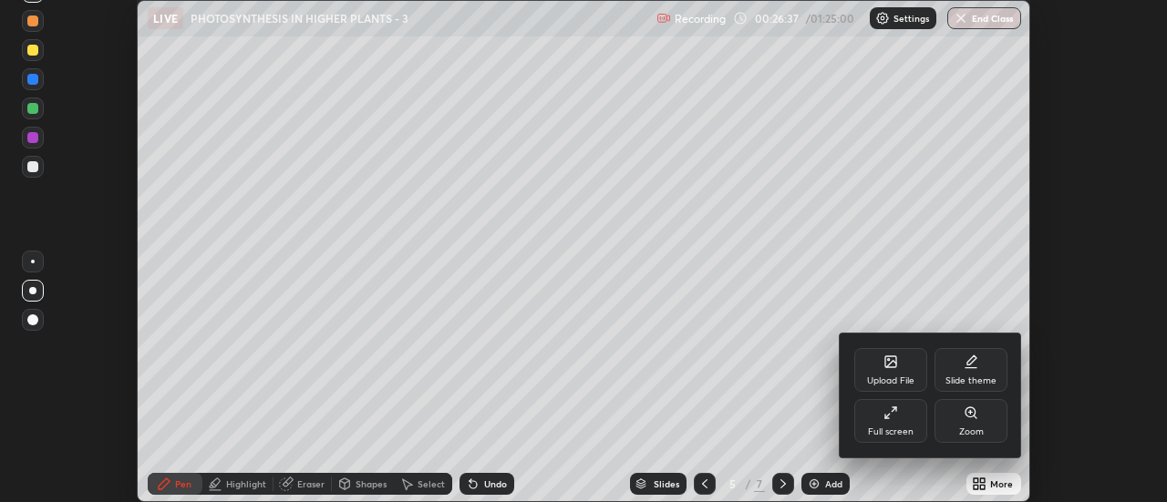
click at [885, 417] on icon at bounding box center [887, 417] width 4 height 4
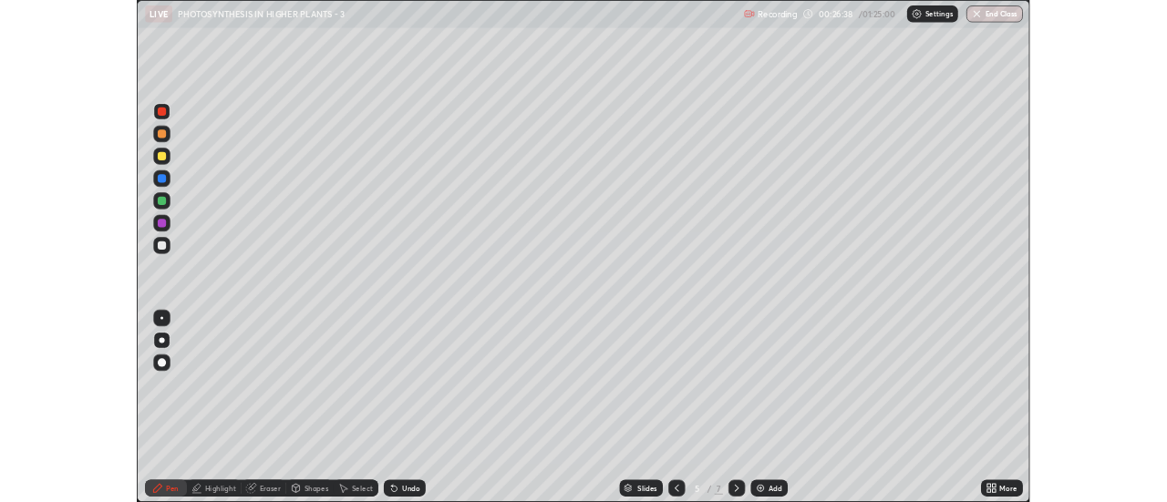
scroll to position [656, 1167]
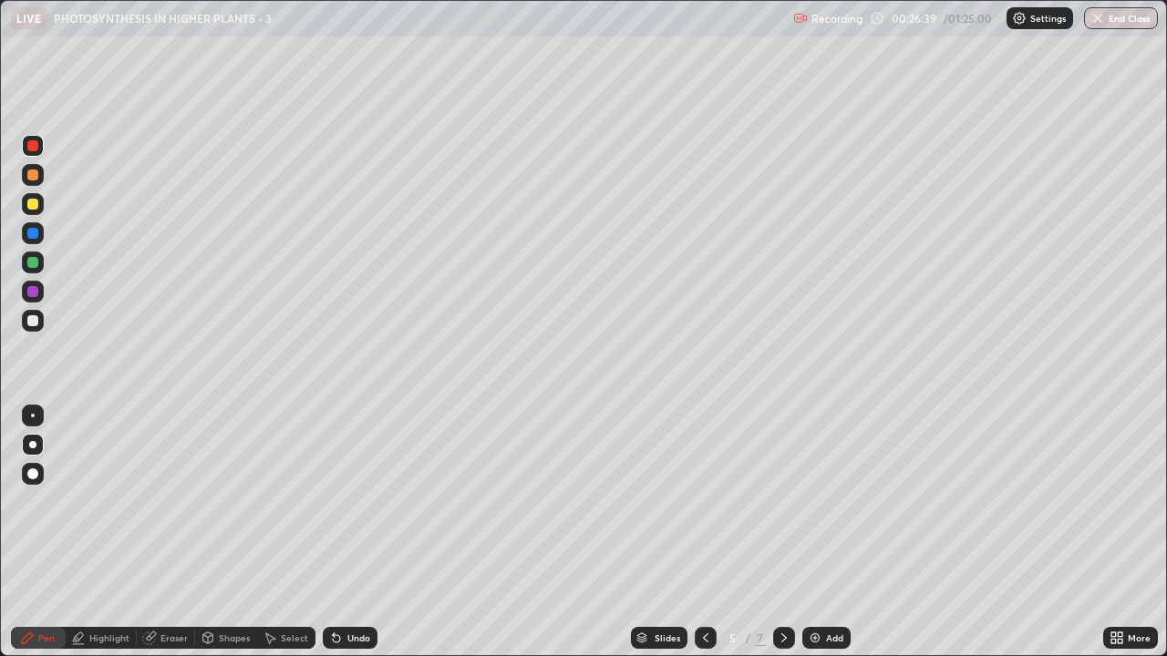
click at [36, 204] on div at bounding box center [32, 204] width 11 height 11
click at [40, 322] on div at bounding box center [33, 321] width 22 height 22
click at [33, 207] on div at bounding box center [32, 204] width 11 height 11
click at [32, 323] on div at bounding box center [32, 320] width 11 height 11
click at [357, 501] on div "Undo" at bounding box center [350, 638] width 55 height 22
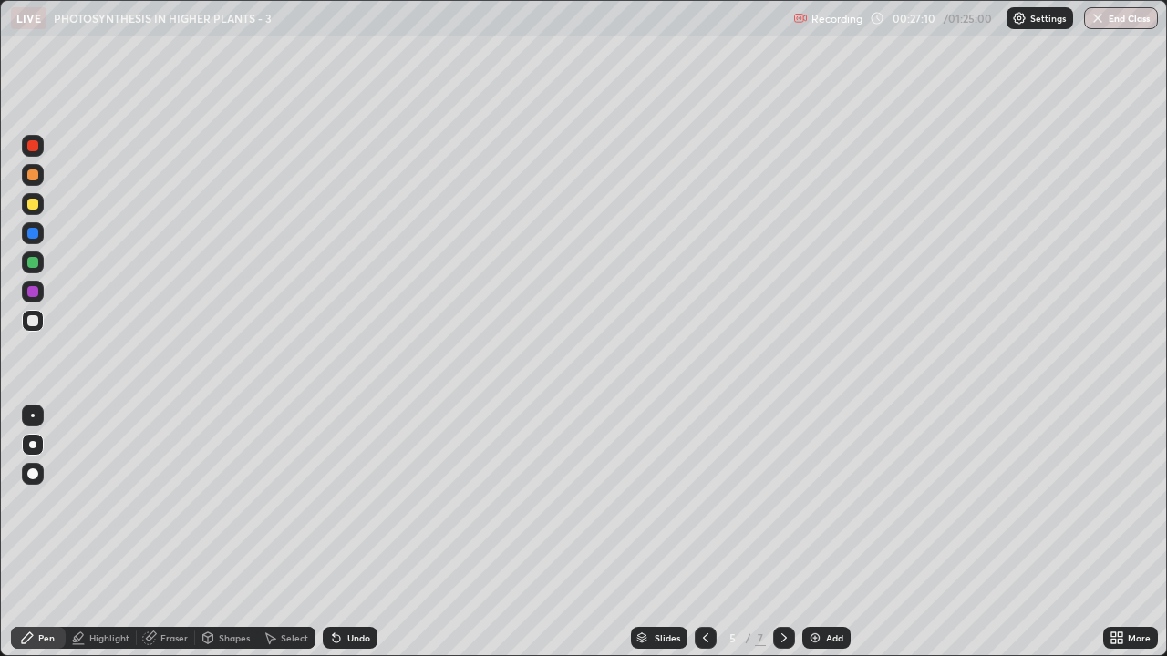
click at [37, 201] on div at bounding box center [32, 204] width 11 height 11
click at [355, 501] on div "Undo" at bounding box center [350, 638] width 55 height 22
click at [39, 321] on div at bounding box center [33, 321] width 22 height 22
click at [35, 177] on div at bounding box center [32, 175] width 11 height 11
click at [37, 209] on div at bounding box center [33, 204] width 22 height 22
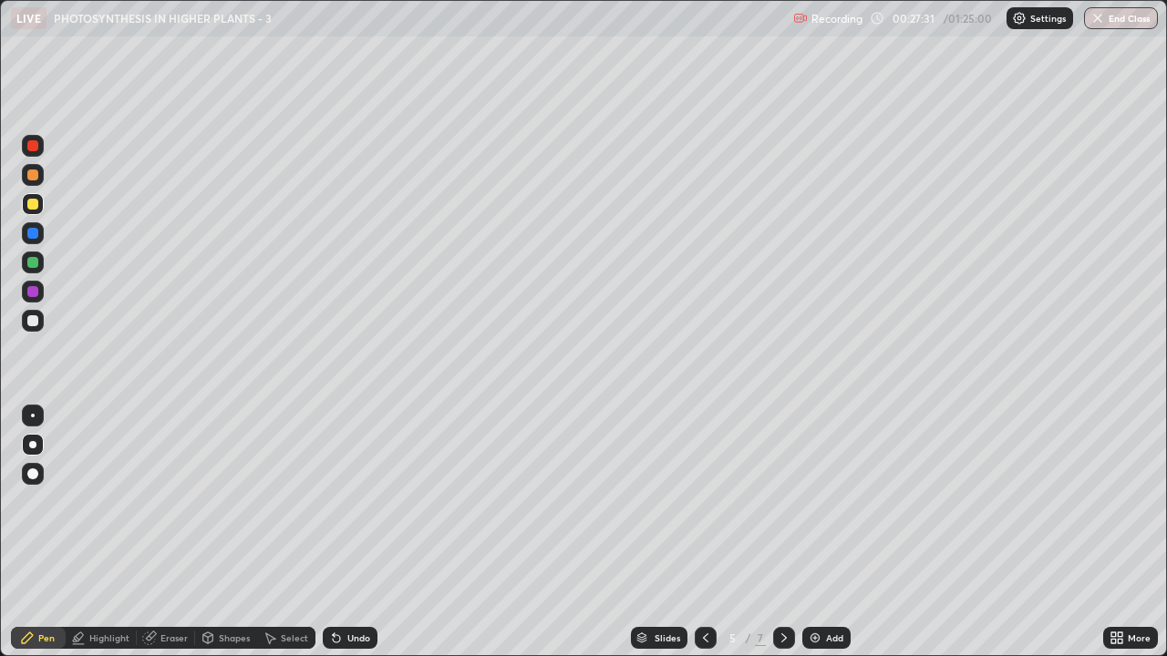
click at [41, 323] on div at bounding box center [33, 321] width 22 height 22
click at [153, 501] on icon at bounding box center [149, 638] width 15 height 15
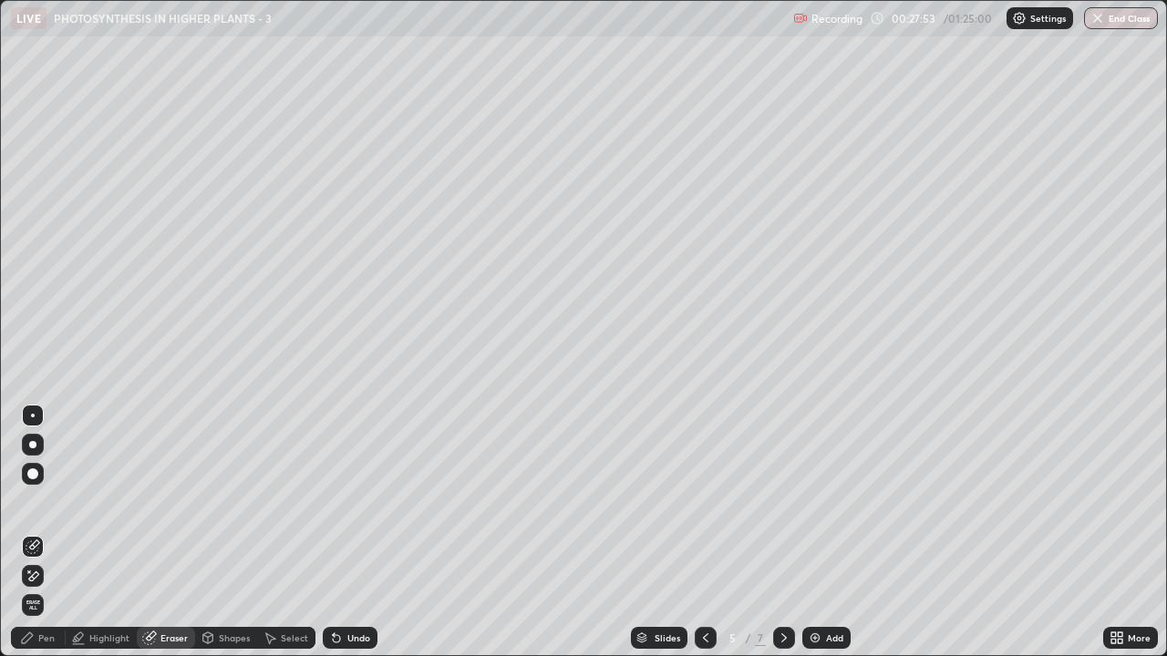
click at [49, 501] on div "Pen" at bounding box center [46, 637] width 16 height 9
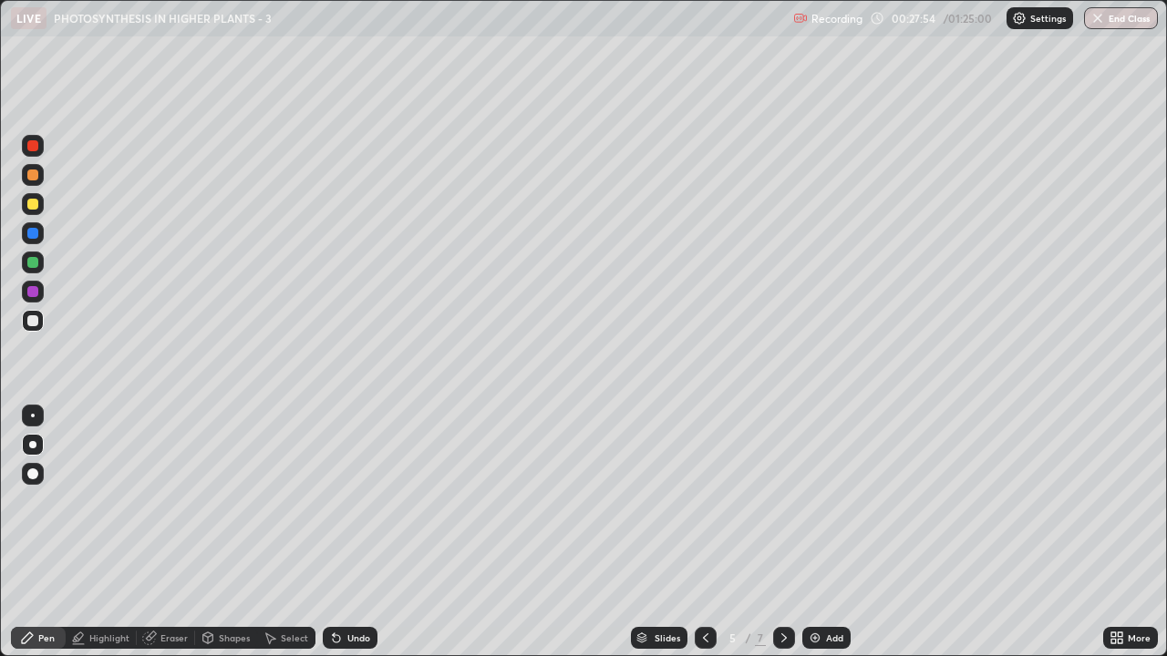
click at [33, 203] on div at bounding box center [32, 204] width 11 height 11
click at [31, 321] on div at bounding box center [32, 320] width 11 height 11
click at [819, 501] on img at bounding box center [815, 638] width 15 height 15
click at [35, 180] on div at bounding box center [32, 175] width 11 height 11
click at [31, 501] on icon at bounding box center [27, 638] width 15 height 15
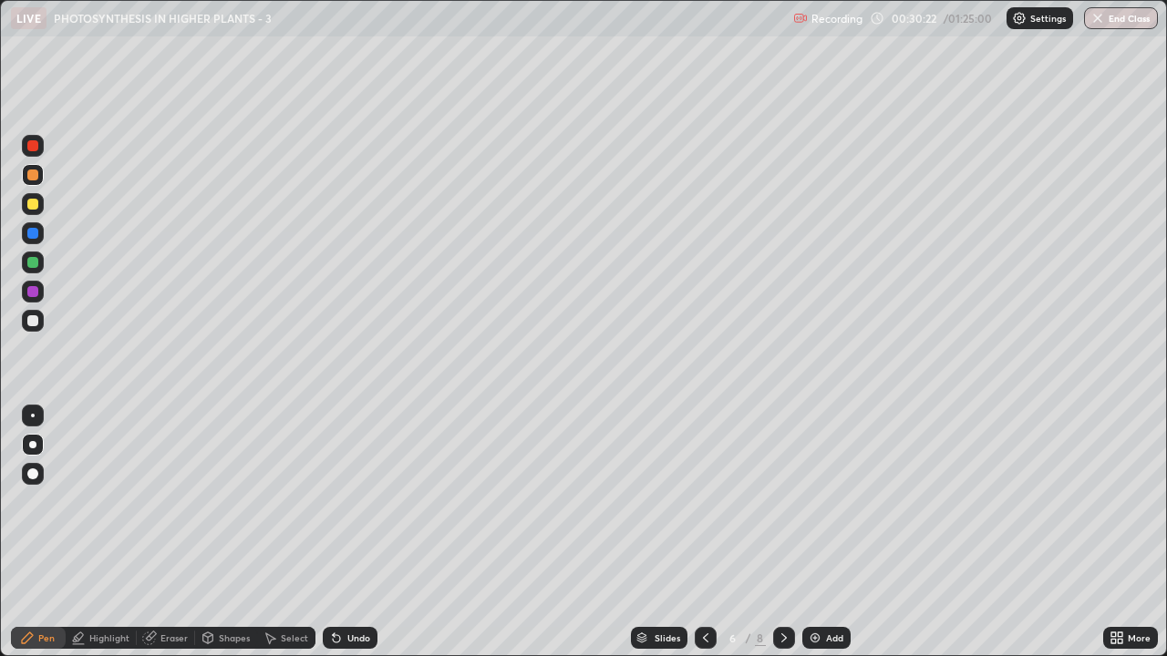
click at [25, 211] on div at bounding box center [33, 204] width 22 height 22
click at [29, 238] on div at bounding box center [33, 233] width 22 height 22
click at [29, 321] on div at bounding box center [32, 320] width 11 height 11
click at [31, 324] on div at bounding box center [32, 320] width 11 height 11
click at [32, 294] on div at bounding box center [32, 291] width 11 height 11
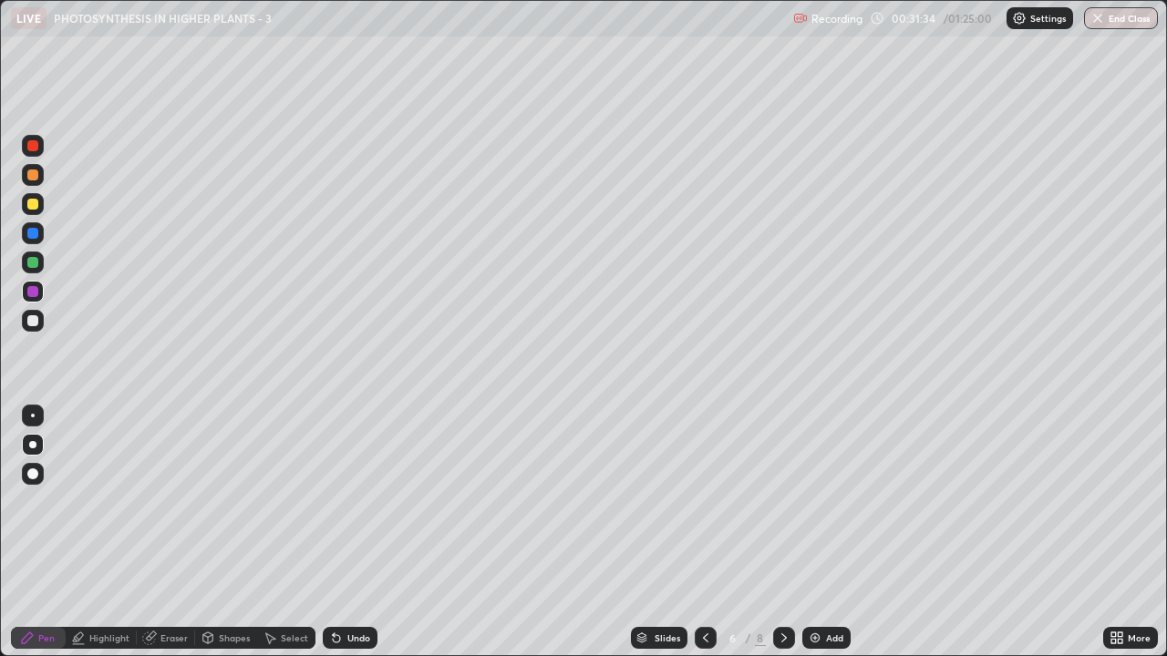
click at [29, 265] on div at bounding box center [32, 262] width 11 height 11
click at [34, 235] on div at bounding box center [32, 233] width 11 height 11
click at [33, 174] on div at bounding box center [32, 175] width 11 height 11
click at [33, 148] on div at bounding box center [32, 145] width 11 height 11
click at [33, 232] on div at bounding box center [32, 233] width 11 height 11
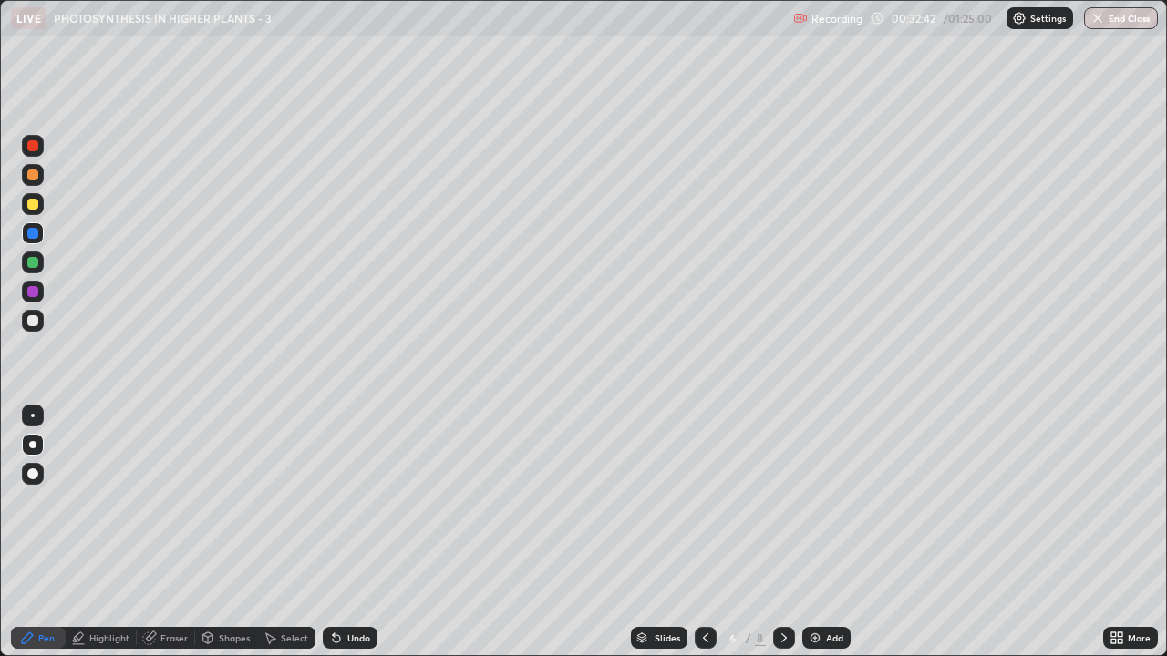
click at [34, 207] on div at bounding box center [32, 204] width 11 height 11
click at [30, 199] on div at bounding box center [32, 204] width 11 height 11
click at [33, 176] on div at bounding box center [32, 175] width 11 height 11
click at [34, 147] on div at bounding box center [32, 145] width 11 height 11
click at [35, 325] on div at bounding box center [32, 320] width 11 height 11
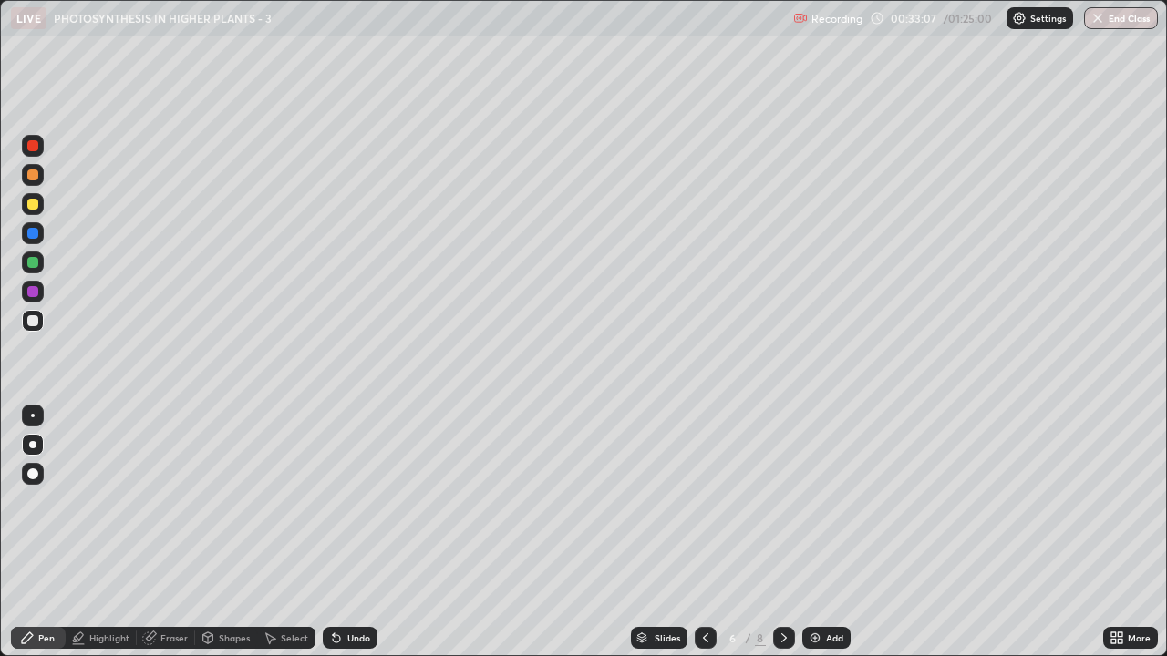
click at [28, 293] on div at bounding box center [32, 291] width 11 height 11
click at [32, 324] on div at bounding box center [32, 320] width 11 height 11
click at [33, 179] on div at bounding box center [32, 175] width 11 height 11
click at [33, 238] on div at bounding box center [32, 233] width 11 height 11
click at [30, 321] on div at bounding box center [32, 320] width 11 height 11
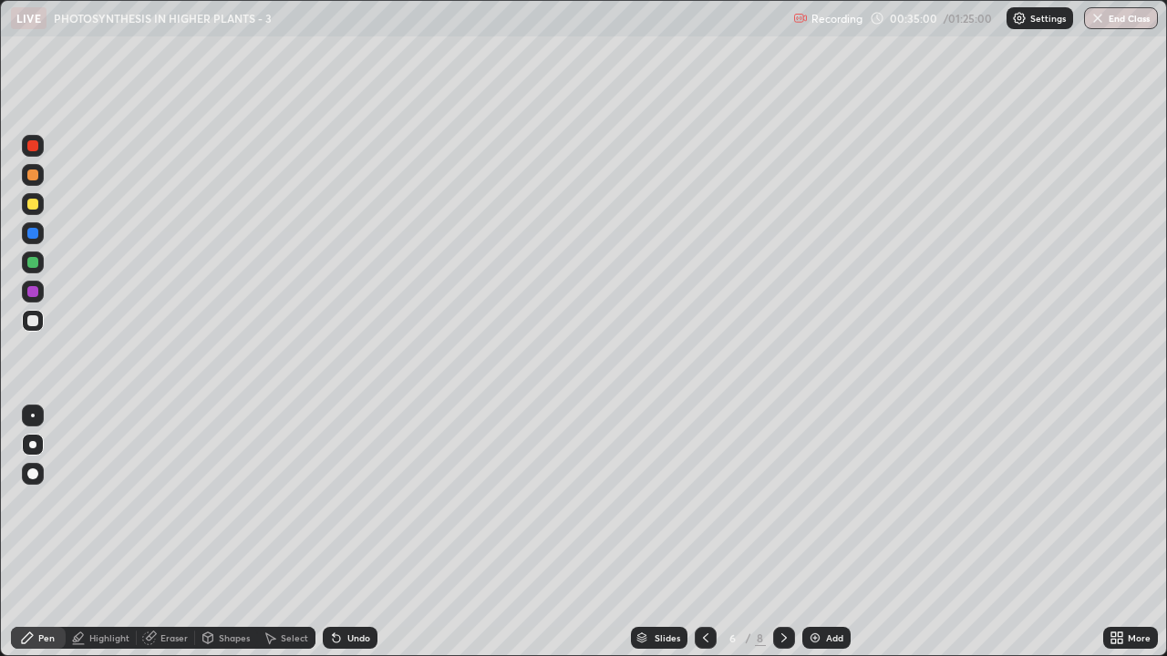
click at [31, 207] on div at bounding box center [32, 204] width 11 height 11
click at [33, 147] on div at bounding box center [32, 145] width 11 height 11
click at [30, 206] on div at bounding box center [32, 204] width 11 height 11
click at [36, 148] on div at bounding box center [32, 145] width 11 height 11
click at [33, 238] on div at bounding box center [32, 233] width 11 height 11
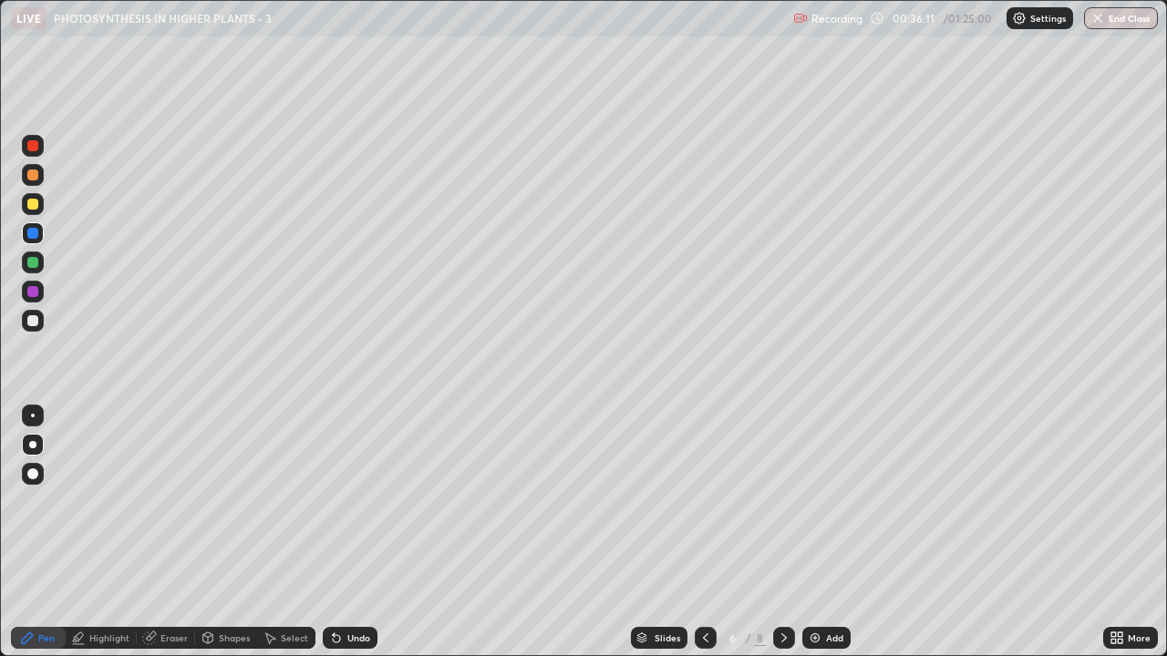
click at [31, 143] on div at bounding box center [32, 145] width 11 height 11
click at [30, 205] on div at bounding box center [32, 204] width 11 height 11
click at [713, 501] on div at bounding box center [706, 638] width 22 height 36
click at [774, 501] on div at bounding box center [784, 638] width 22 height 22
click at [28, 317] on div at bounding box center [32, 320] width 11 height 11
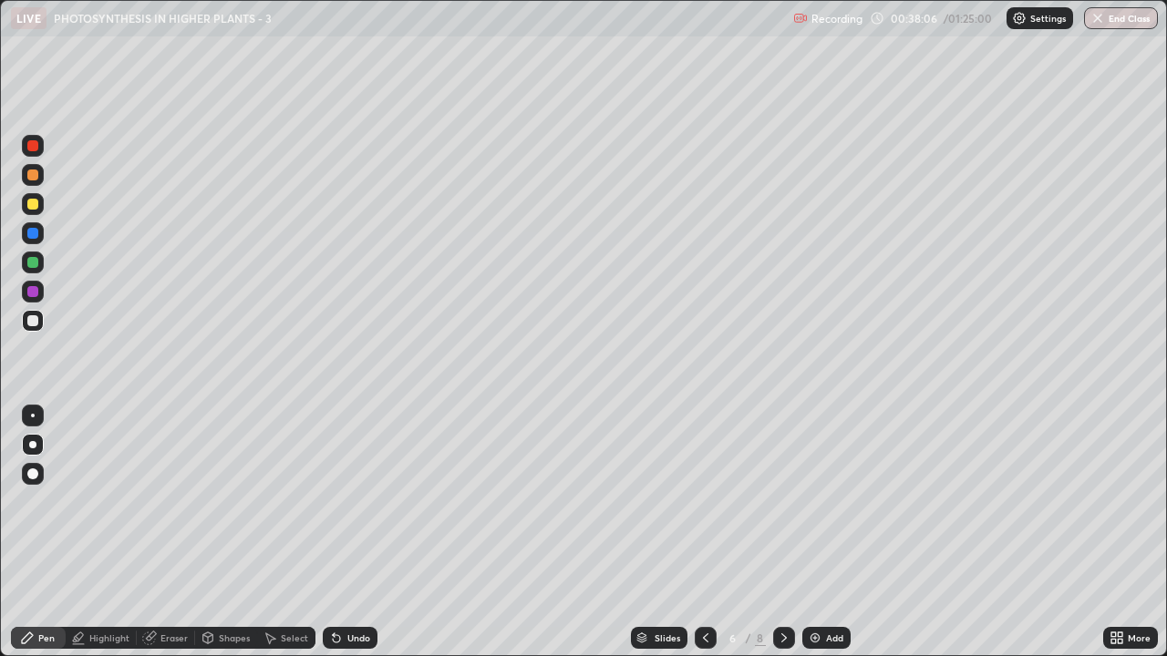
click at [30, 236] on div at bounding box center [32, 233] width 11 height 11
click at [1131, 501] on div "More" at bounding box center [1138, 637] width 23 height 9
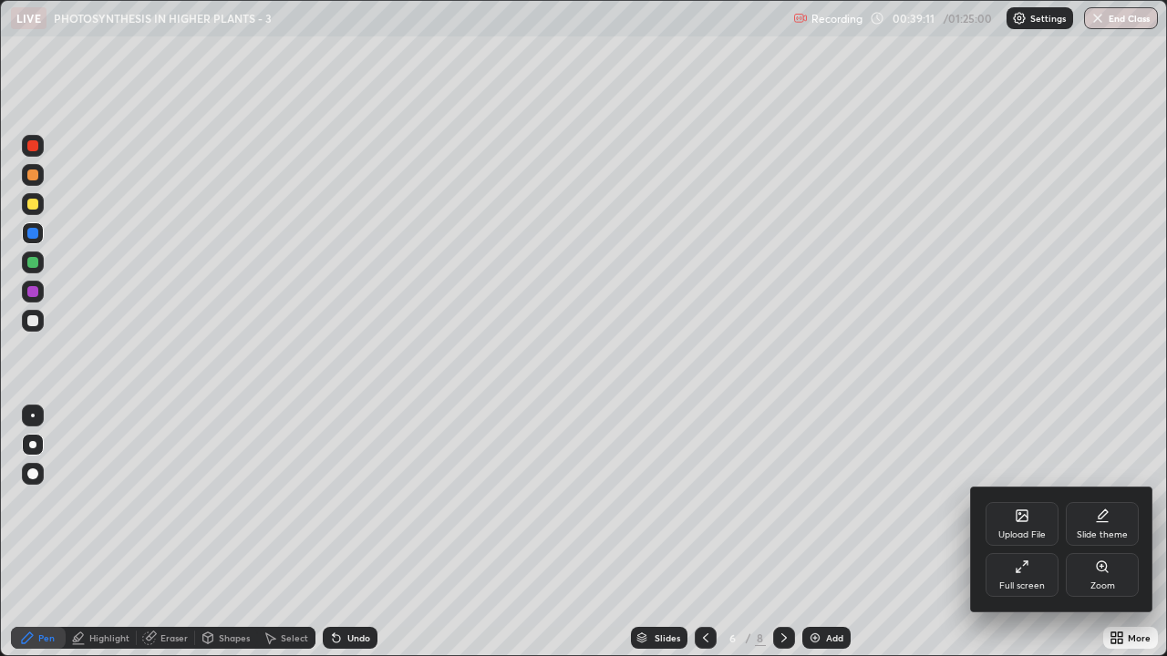
click at [1042, 501] on div "Full screen" at bounding box center [1022, 586] width 46 height 9
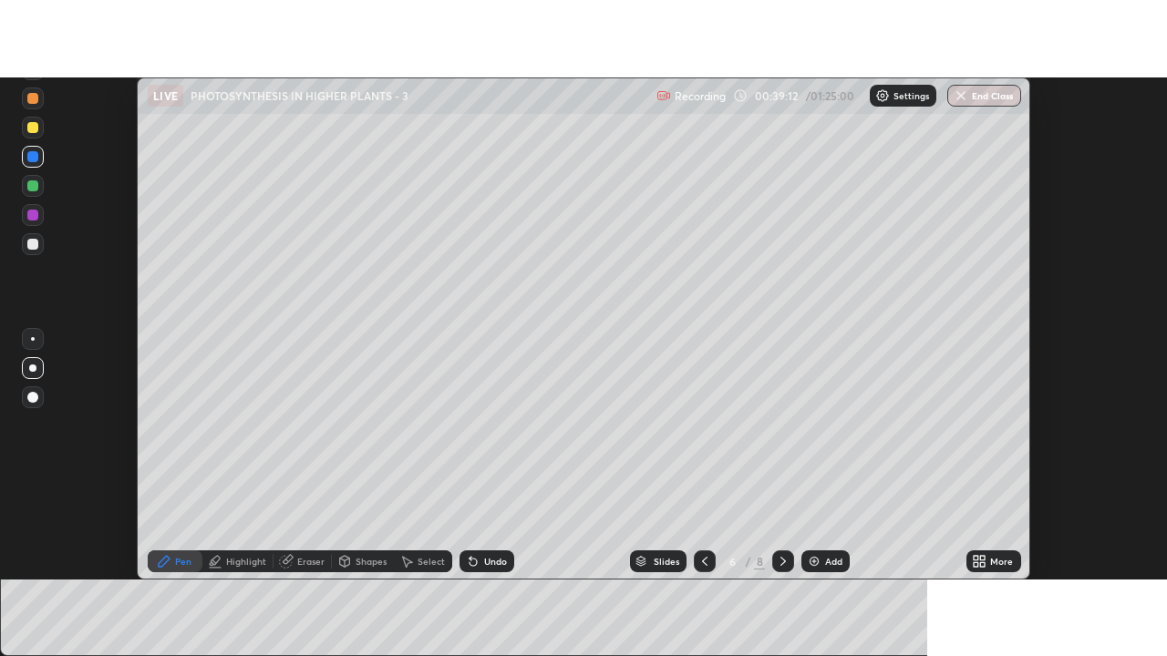
scroll to position [90645, 89981]
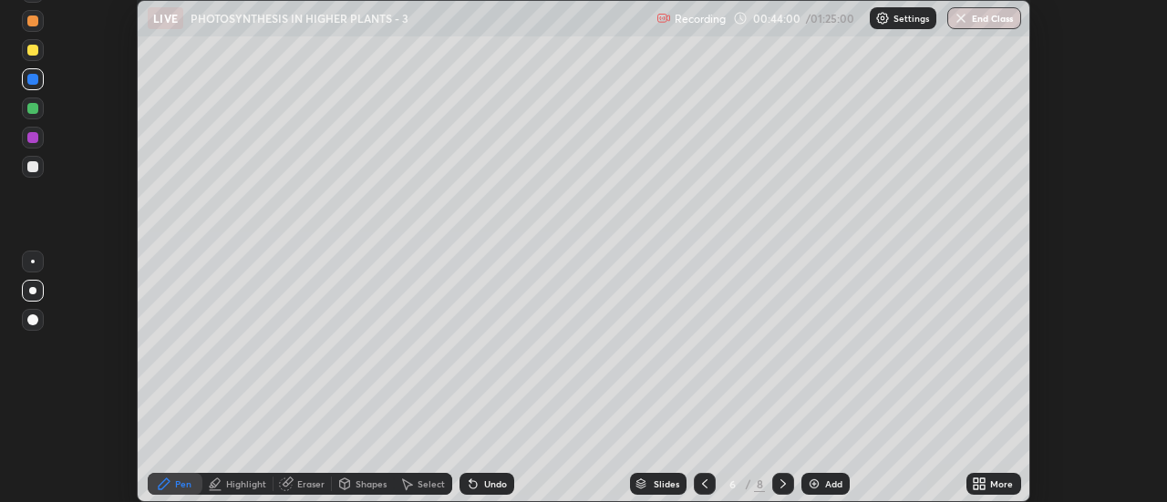
click at [983, 485] on icon at bounding box center [983, 487] width 5 height 5
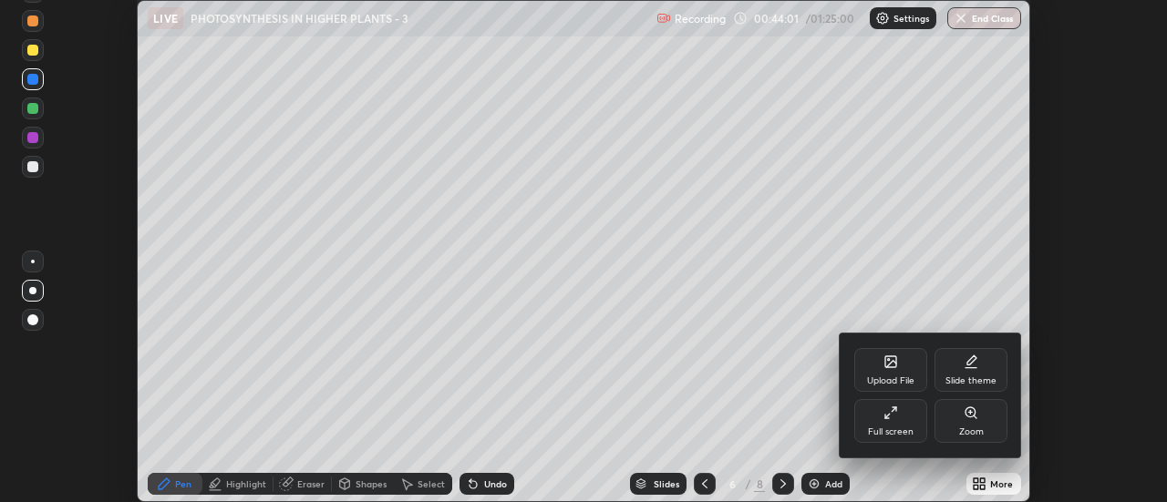
click at [890, 432] on div "Full screen" at bounding box center [891, 431] width 46 height 9
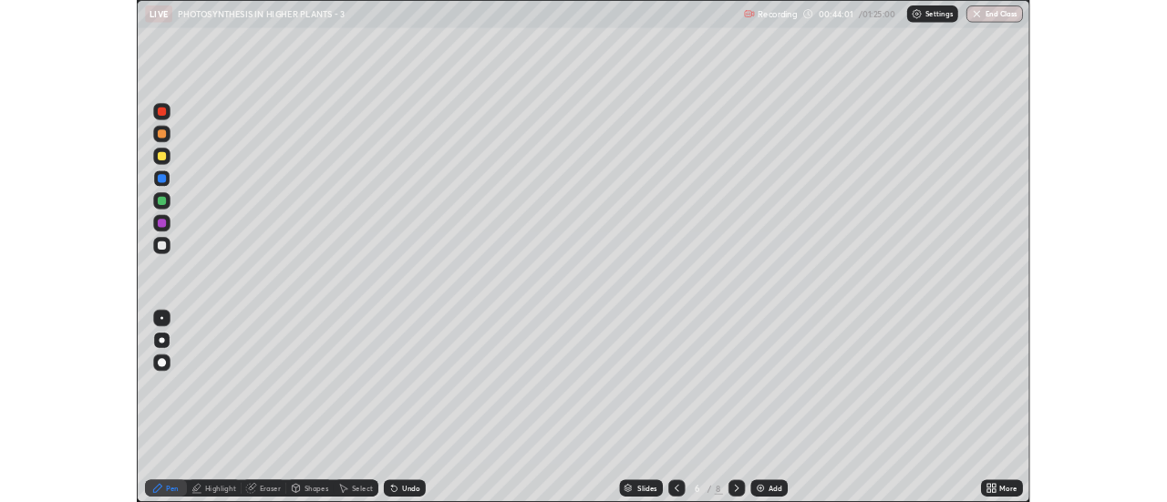
scroll to position [656, 1167]
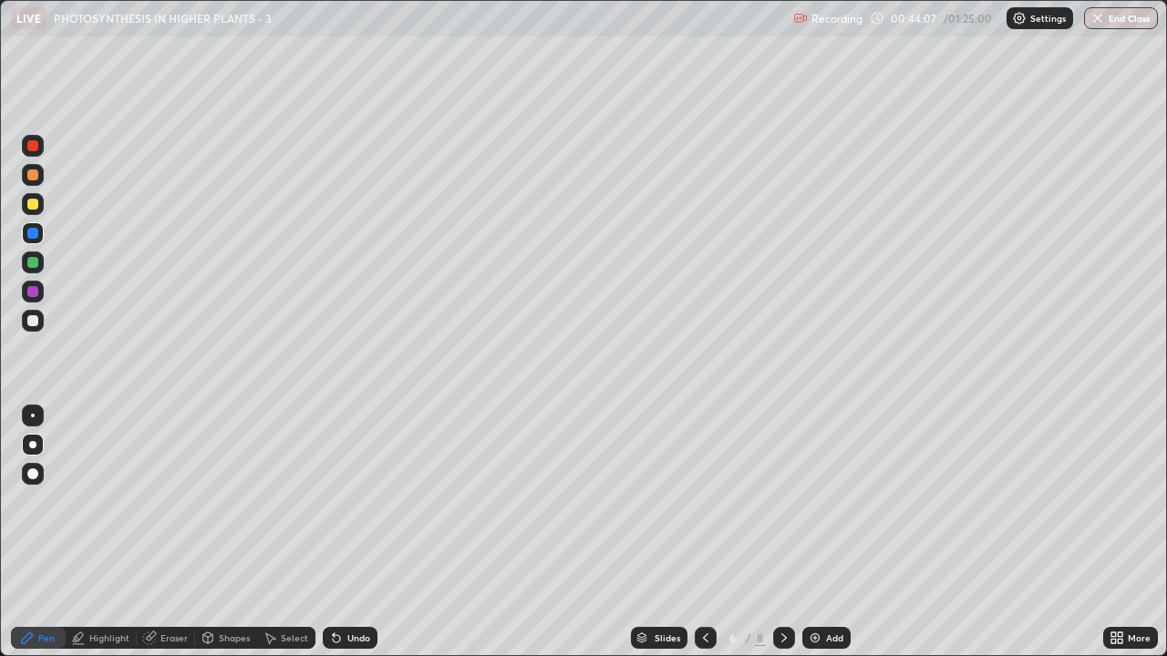
click at [113, 501] on div "Highlight" at bounding box center [109, 637] width 40 height 9
click at [36, 501] on icon at bounding box center [33, 576] width 15 height 15
click at [34, 324] on div at bounding box center [32, 320] width 11 height 11
click at [343, 501] on div "Undo" at bounding box center [350, 638] width 55 height 22
click at [1113, 501] on icon at bounding box center [1113, 641] width 5 height 5
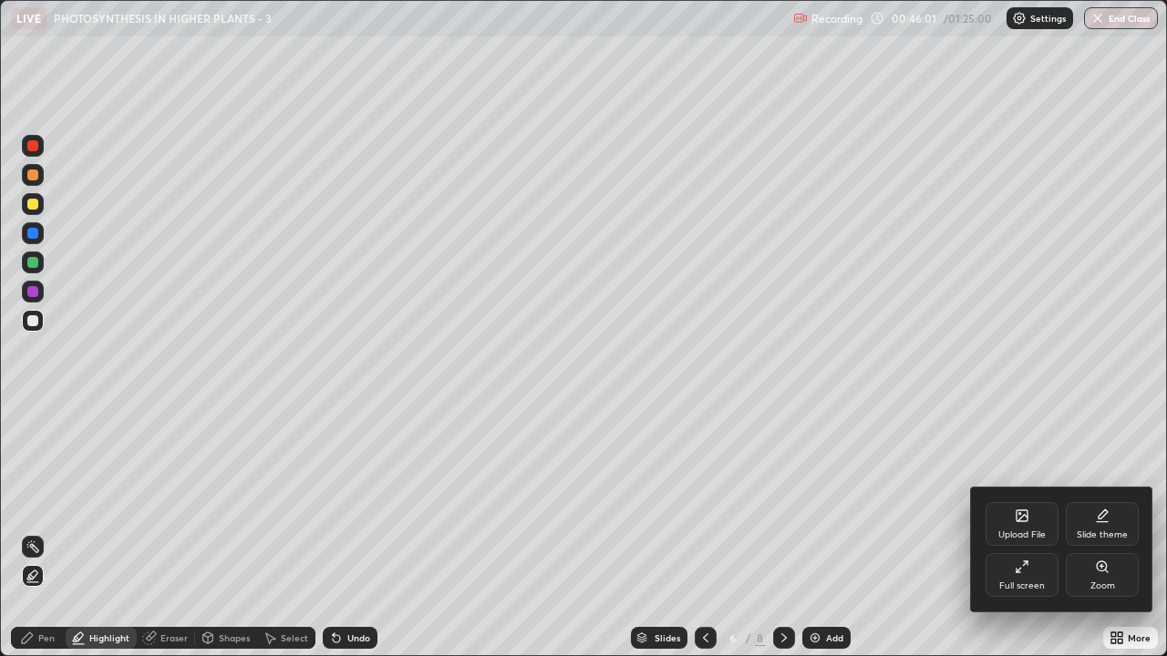
click at [1024, 501] on div "Full screen" at bounding box center [1021, 575] width 73 height 44
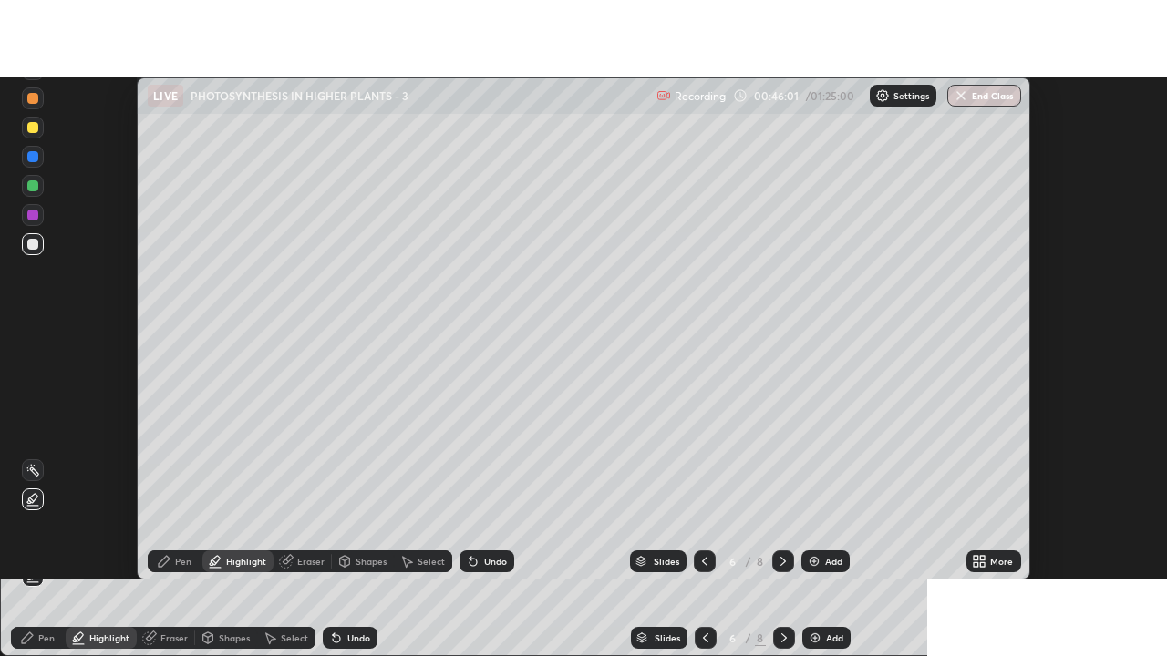
scroll to position [90645, 89981]
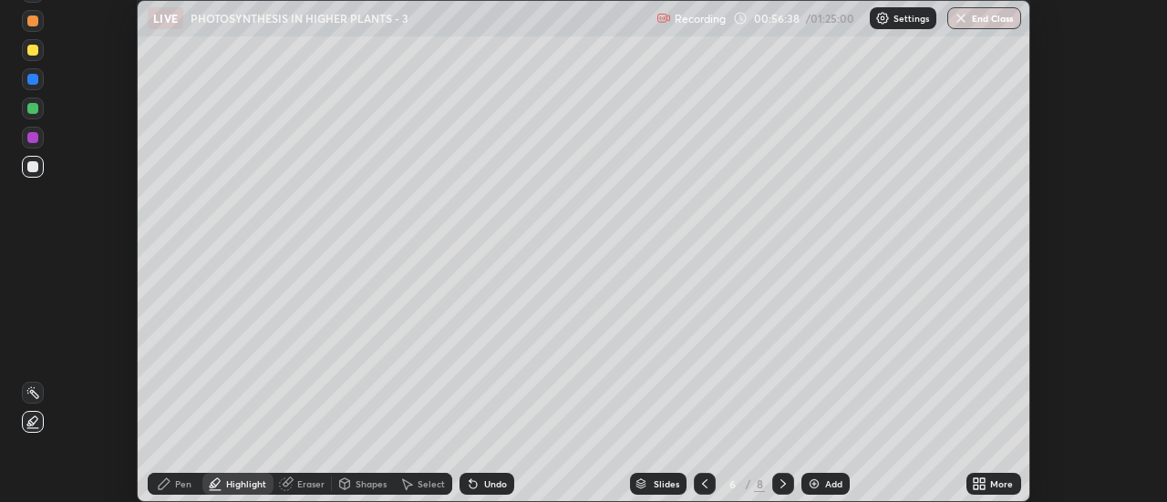
click at [985, 480] on icon at bounding box center [983, 481] width 5 height 5
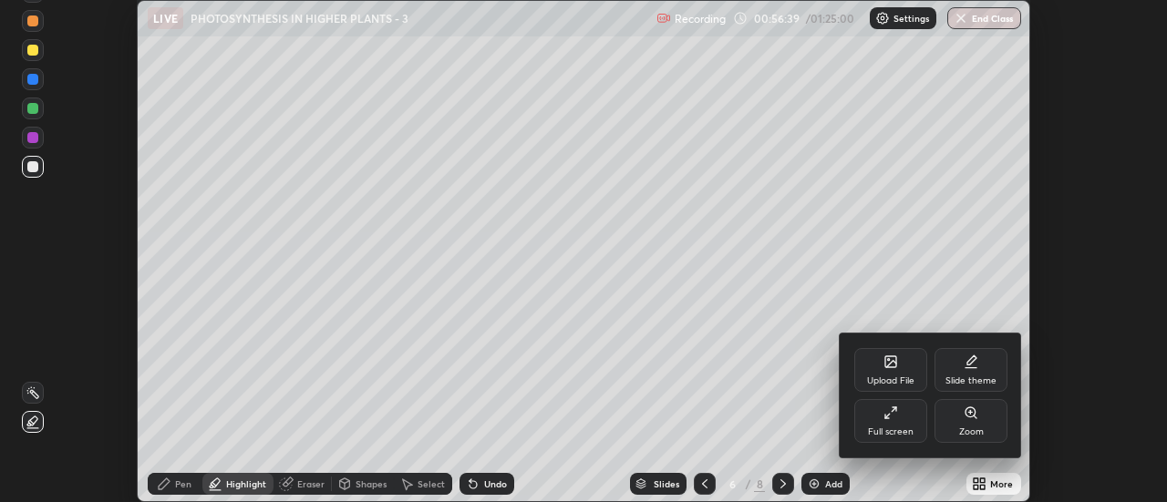
click at [892, 417] on icon at bounding box center [890, 413] width 15 height 15
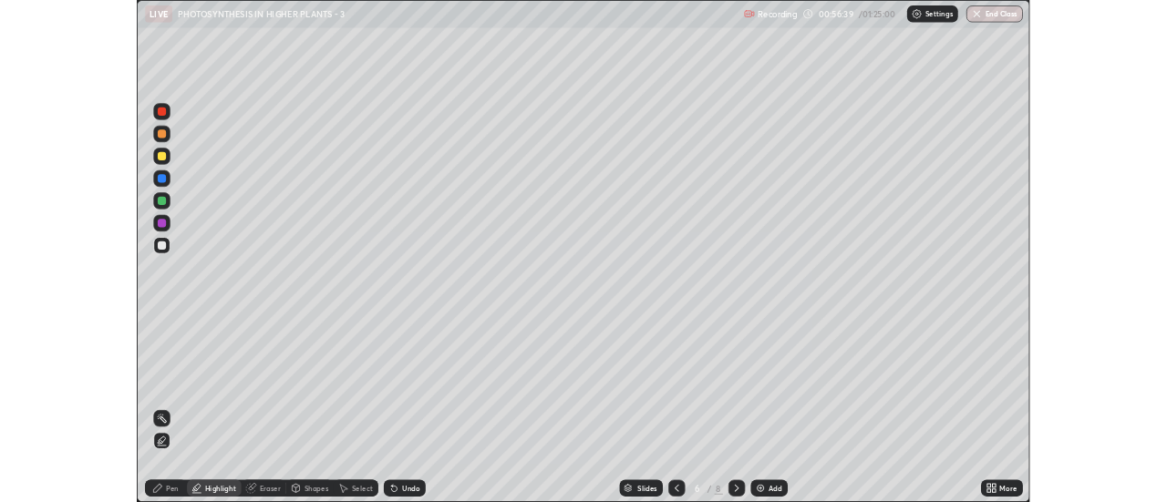
scroll to position [656, 1167]
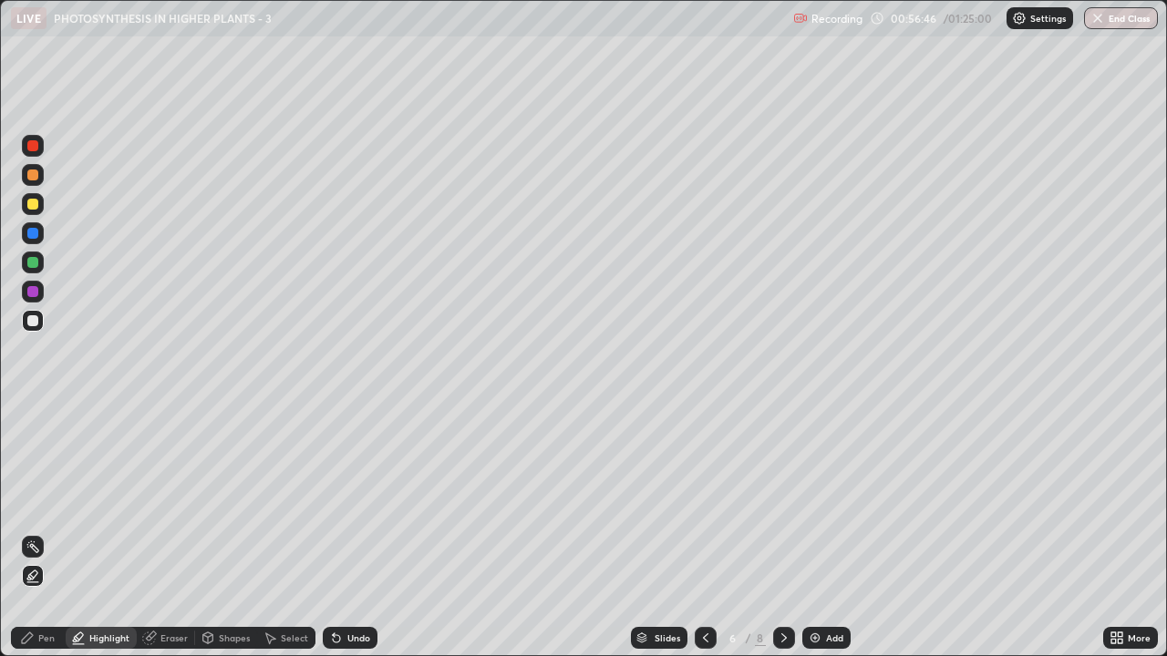
click at [1125, 501] on div "More" at bounding box center [1130, 638] width 55 height 22
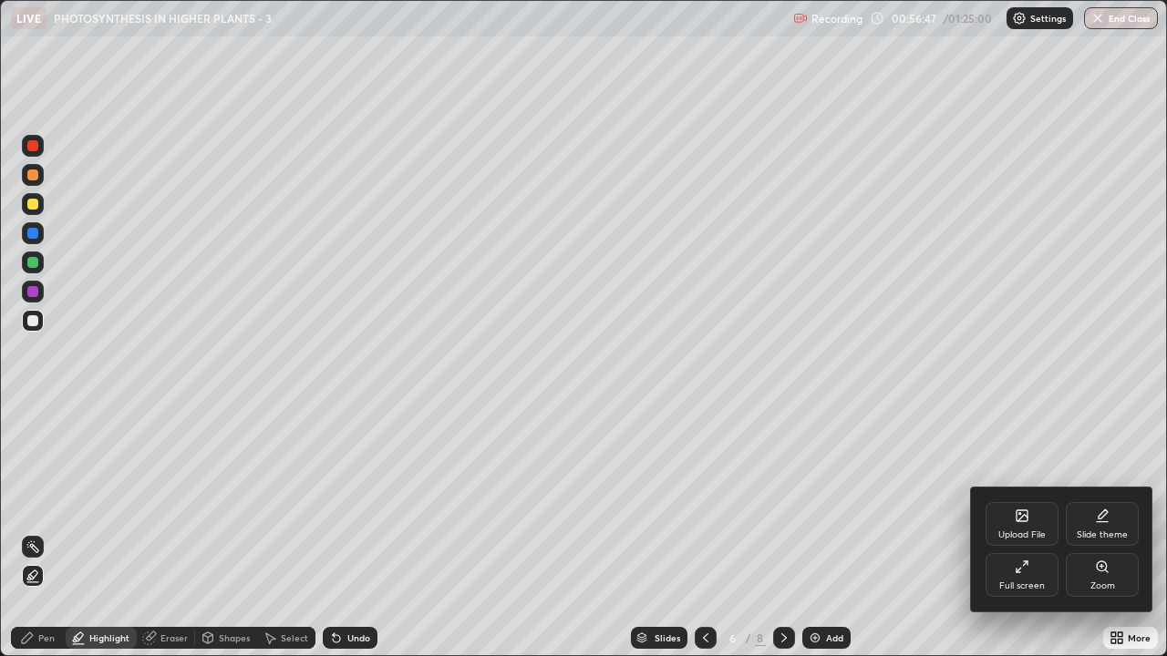
click at [1028, 501] on icon at bounding box center [1021, 567] width 15 height 15
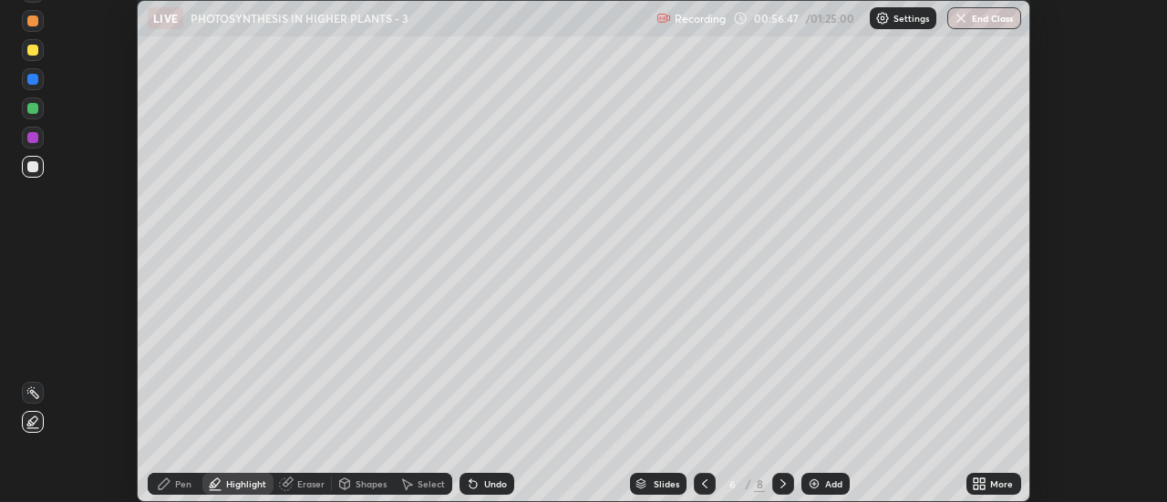
scroll to position [90645, 89981]
click at [697, 490] on icon at bounding box center [704, 484] width 15 height 15
click at [700, 468] on div at bounding box center [705, 484] width 22 height 36
click at [985, 20] on button "End Class" at bounding box center [984, 18] width 74 height 22
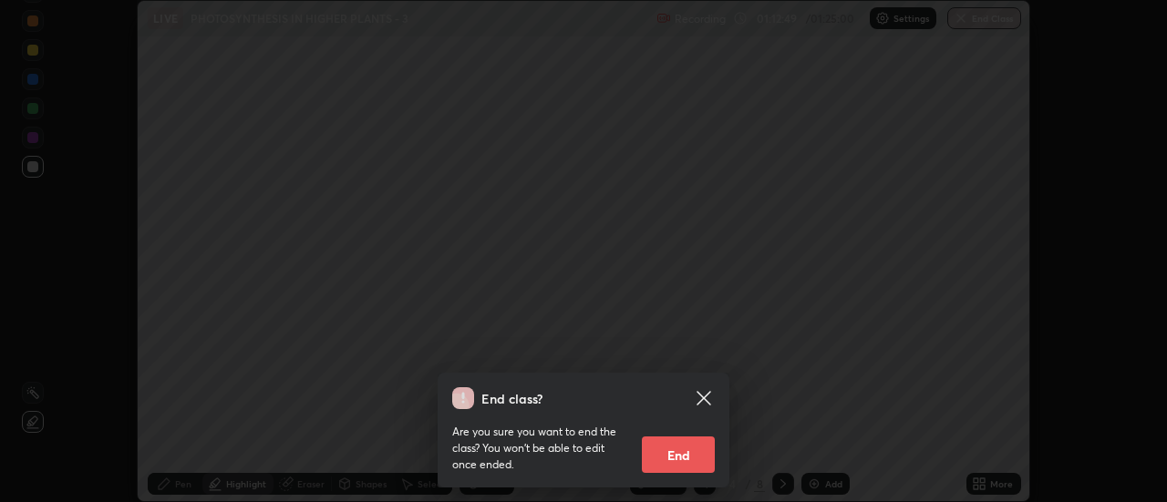
click at [694, 461] on button "End" at bounding box center [678, 455] width 73 height 36
